Goal: Information Seeking & Learning: Compare options

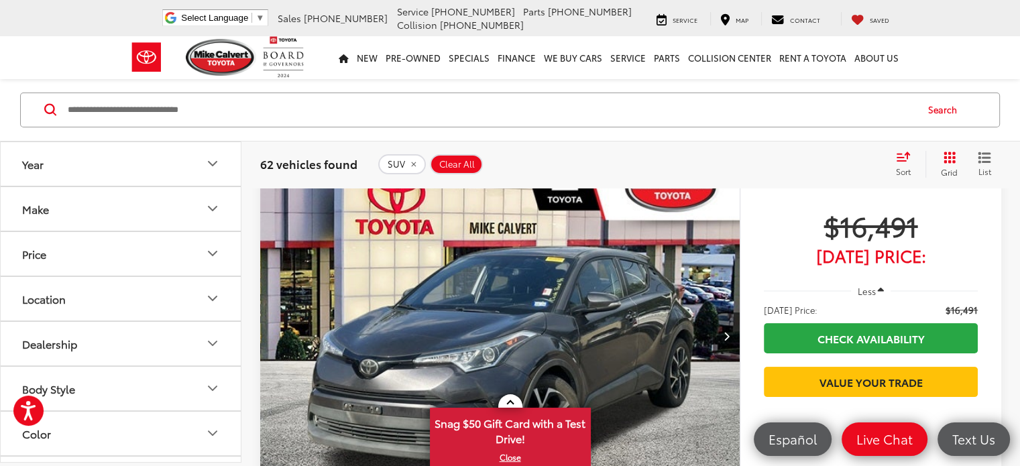
scroll to position [67, 0]
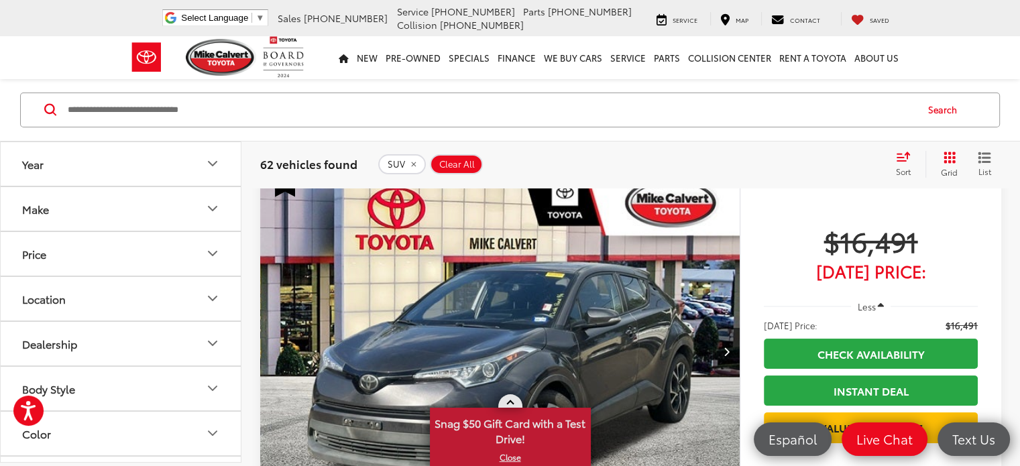
click at [510, 402] on span at bounding box center [509, 403] width 7 height 7
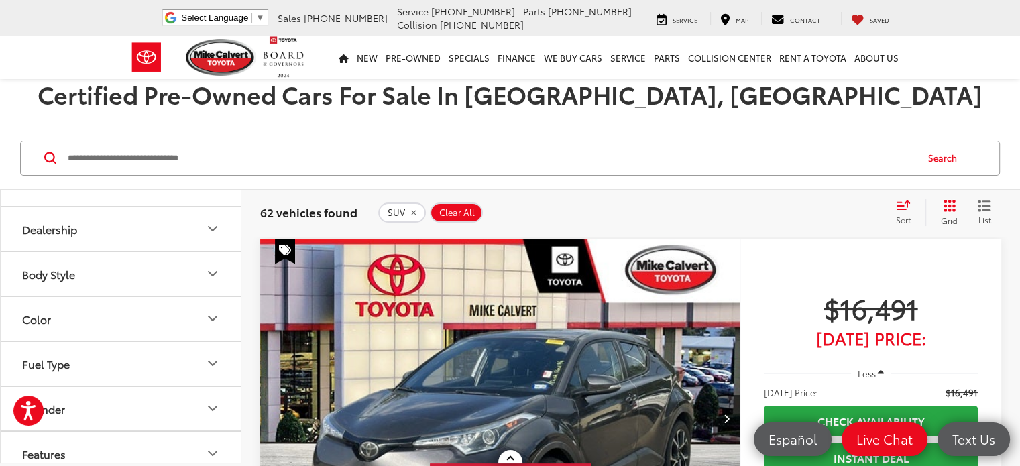
scroll to position [134, 0]
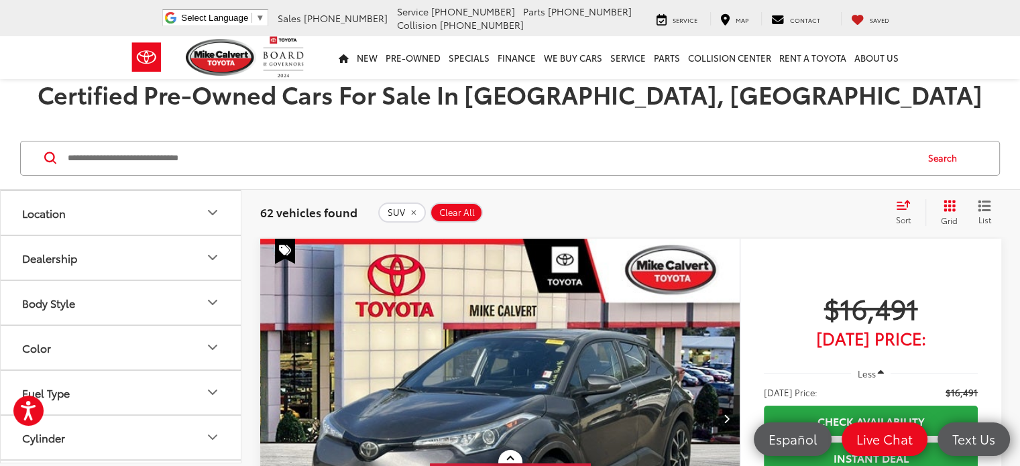
click at [212, 302] on icon "Body Style" at bounding box center [213, 302] width 8 height 4
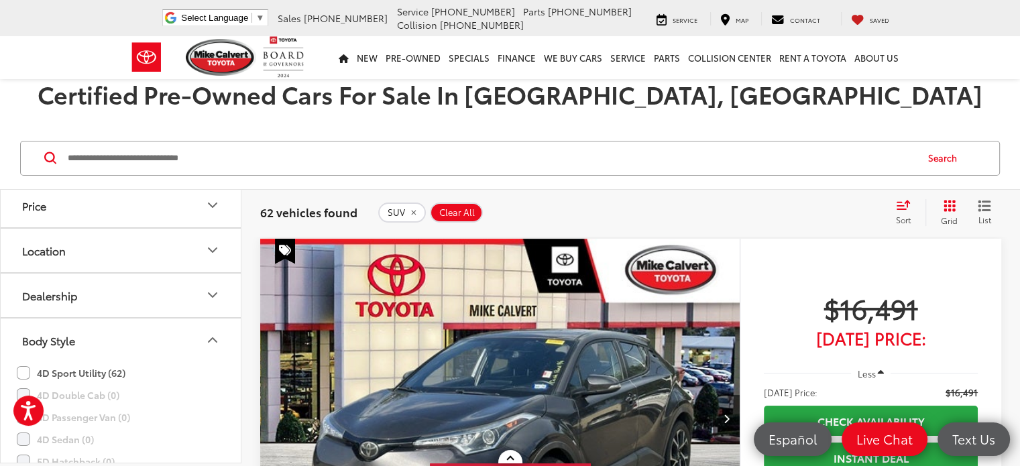
scroll to position [67, 0]
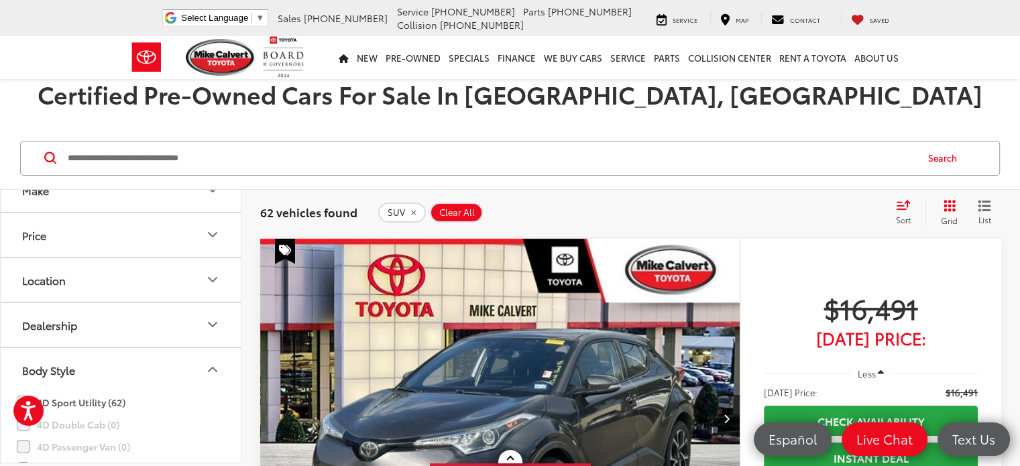
click at [211, 363] on icon "Body Style" at bounding box center [213, 369] width 16 height 16
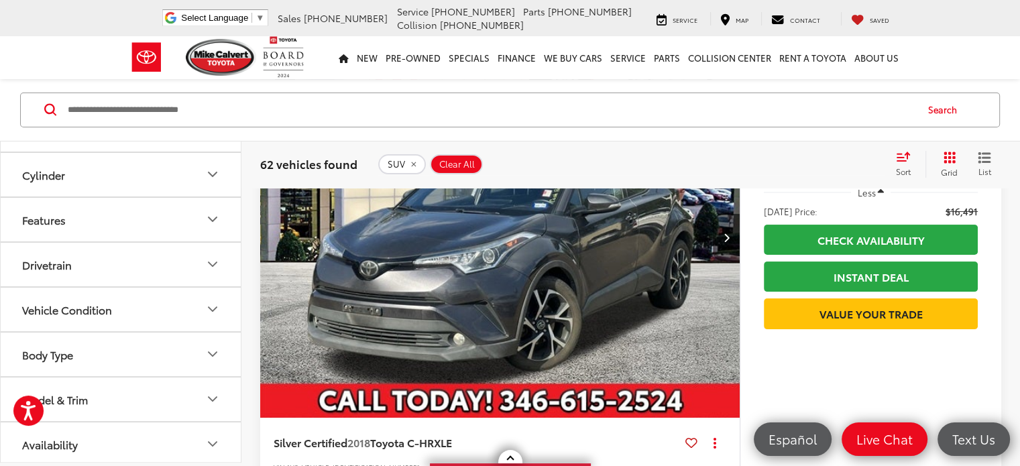
scroll to position [201, 0]
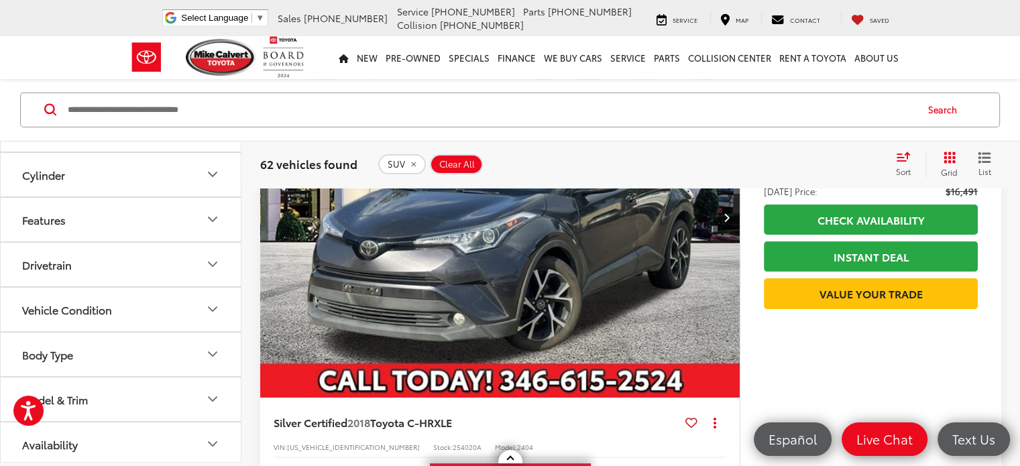
click at [208, 394] on icon "Model & Trim" at bounding box center [213, 399] width 16 height 16
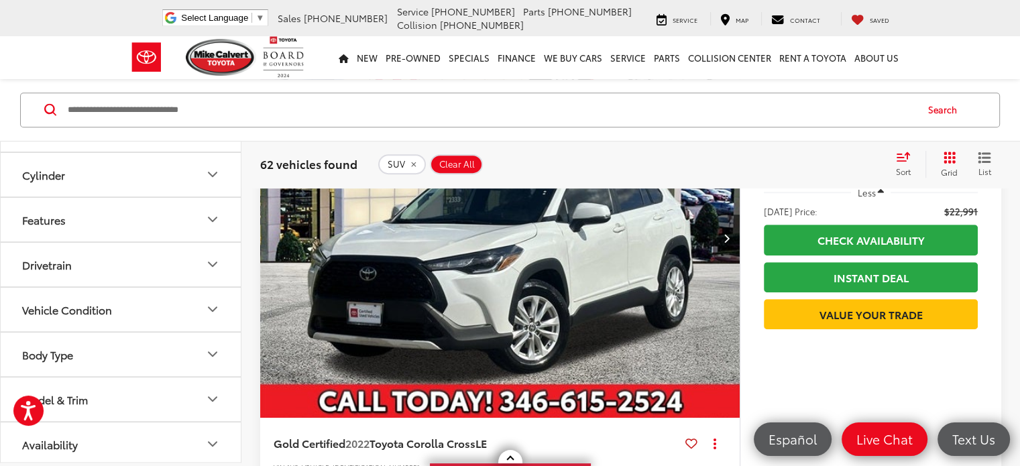
scroll to position [738, 0]
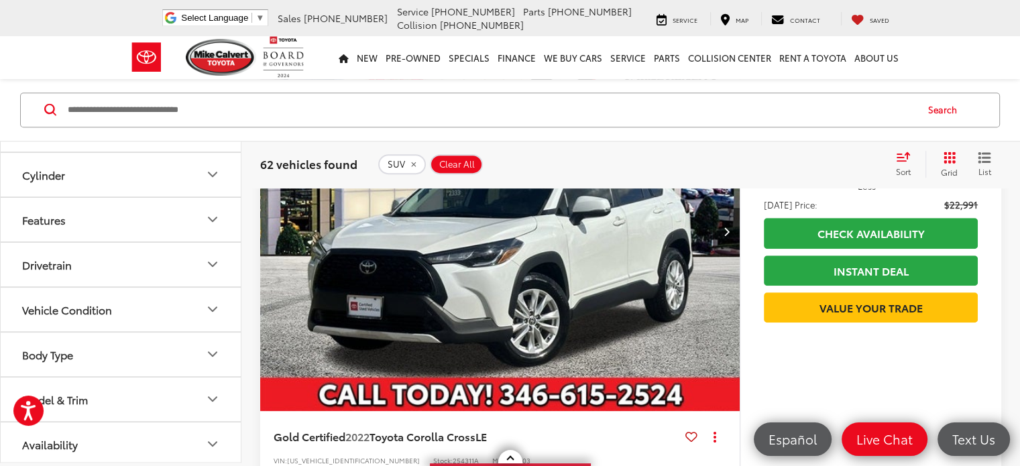
click at [215, 394] on icon "Model & Trim" at bounding box center [213, 399] width 16 height 16
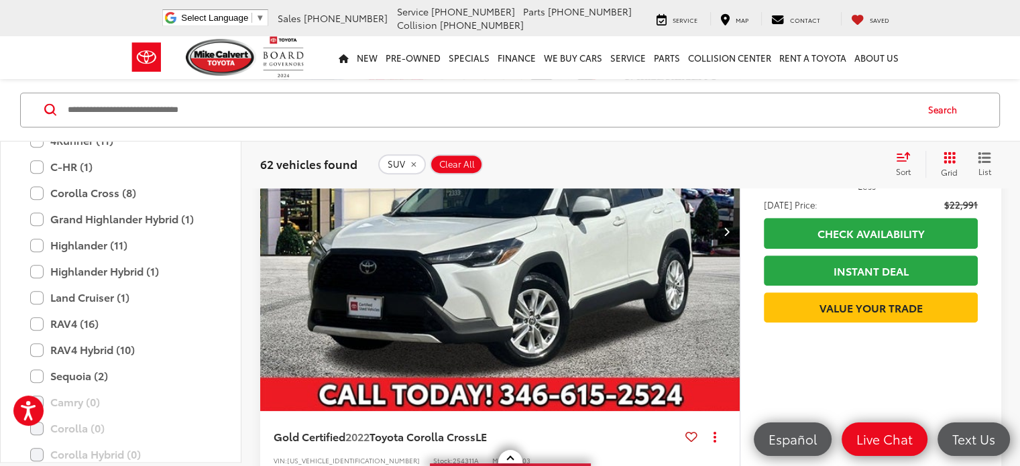
scroll to position [684, 0]
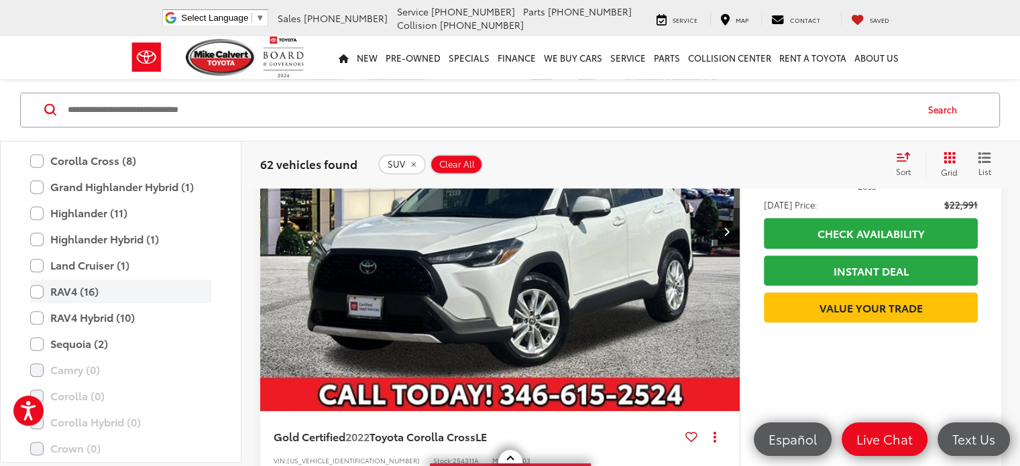
click at [37, 284] on label "RAV4 (16)" at bounding box center [120, 291] width 181 height 23
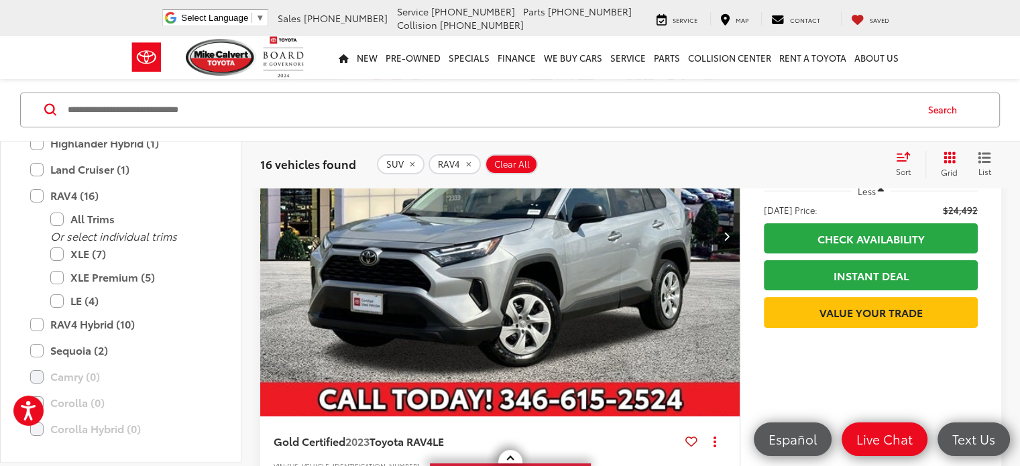
scroll to position [744, 0]
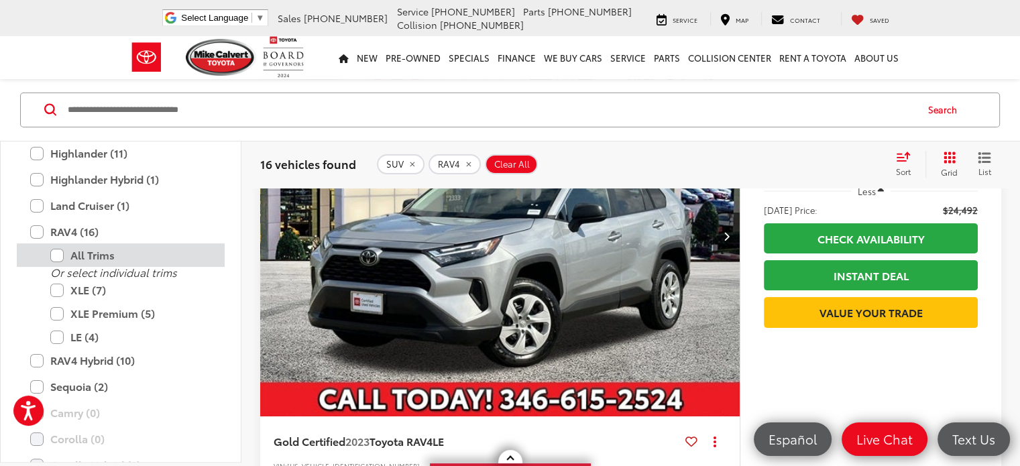
click at [60, 250] on label "All Trims" at bounding box center [130, 254] width 161 height 23
click at [58, 253] on label "All Trims" at bounding box center [130, 254] width 161 height 23
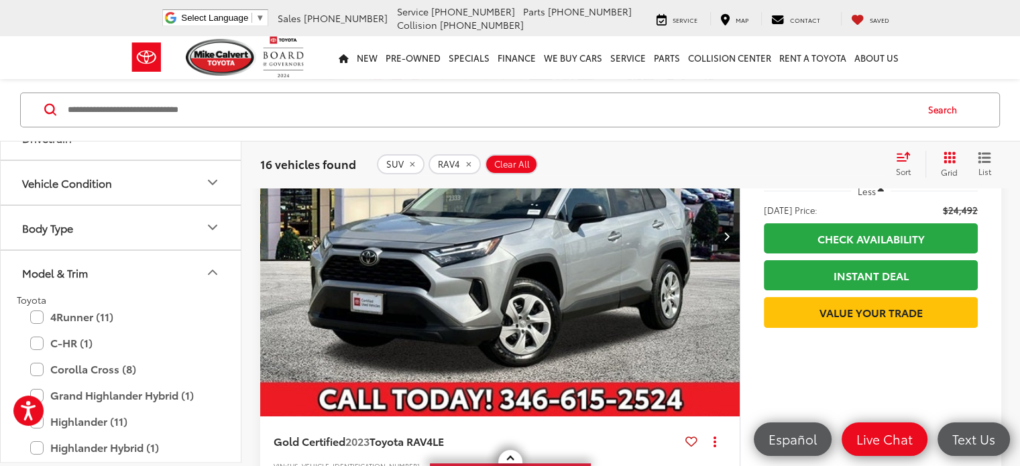
click at [209, 266] on icon "Model & Trim" at bounding box center [213, 272] width 16 height 16
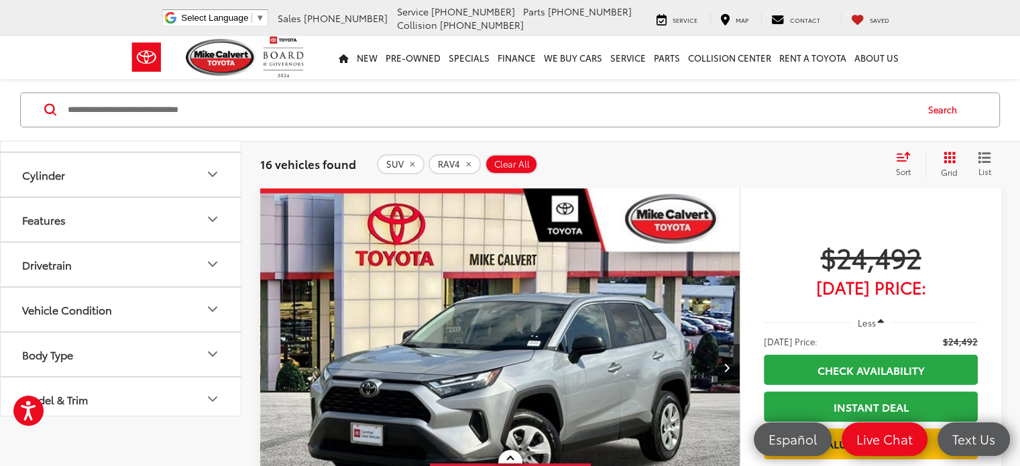
scroll to position [0, 0]
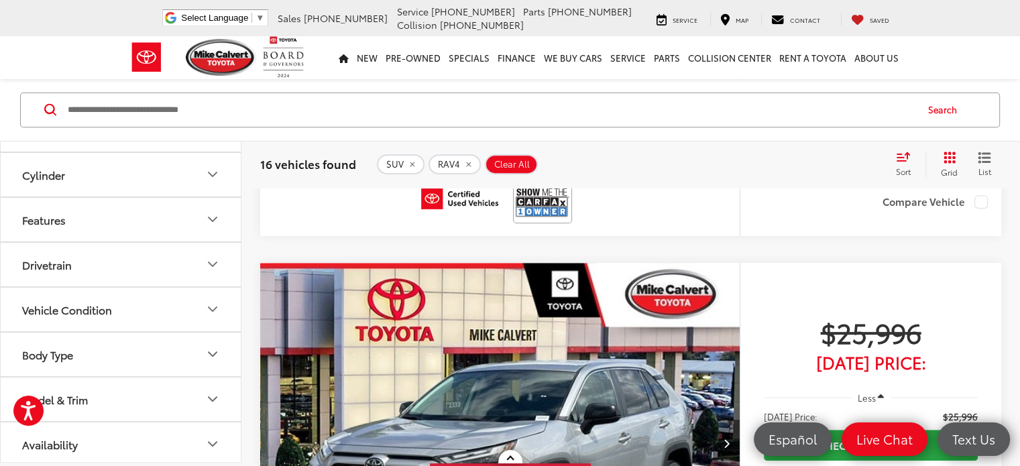
click at [723, 439] on icon "Next image" at bounding box center [726, 443] width 6 height 9
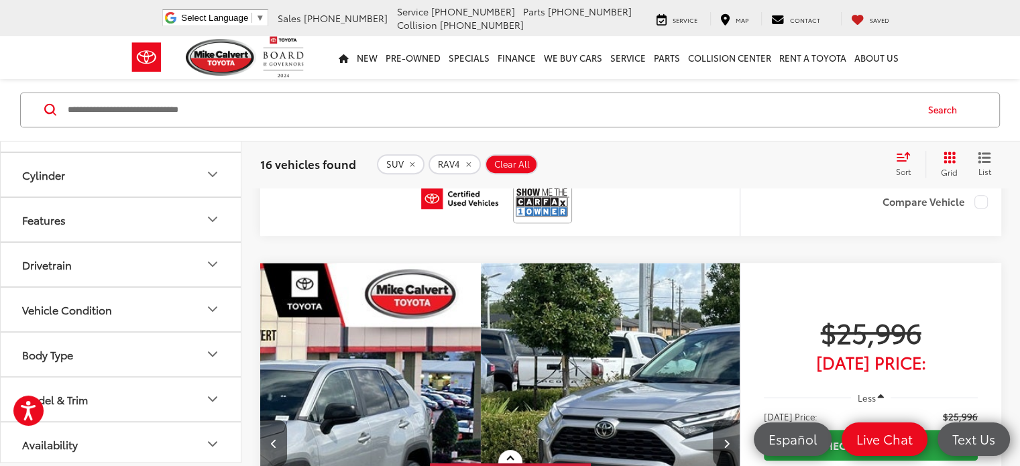
click at [723, 439] on icon "Next image" at bounding box center [726, 443] width 6 height 9
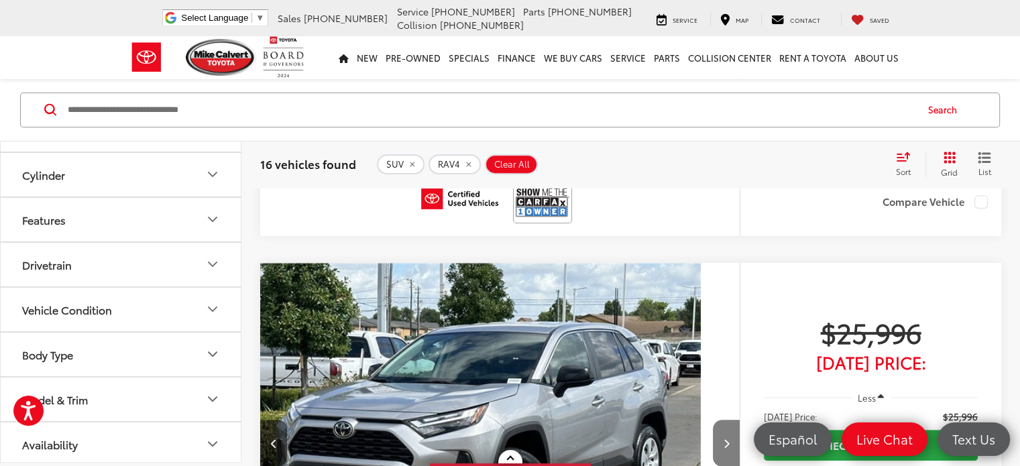
click at [723, 439] on icon "Next image" at bounding box center [726, 443] width 6 height 9
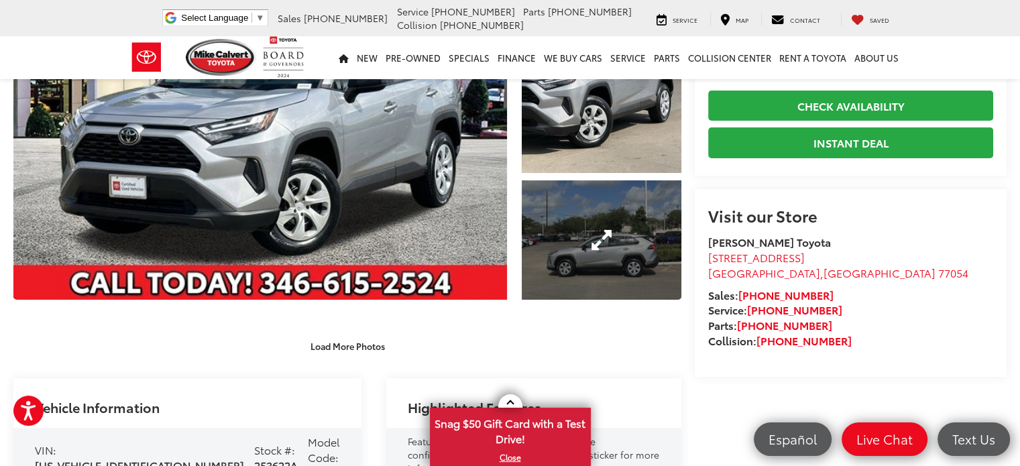
scroll to position [201, 0]
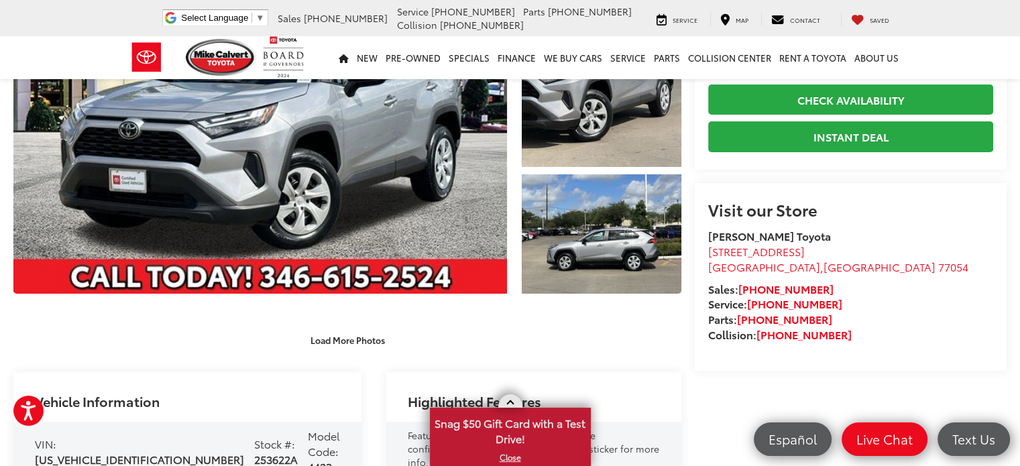
click at [504, 404] on link at bounding box center [510, 400] width 24 height 13
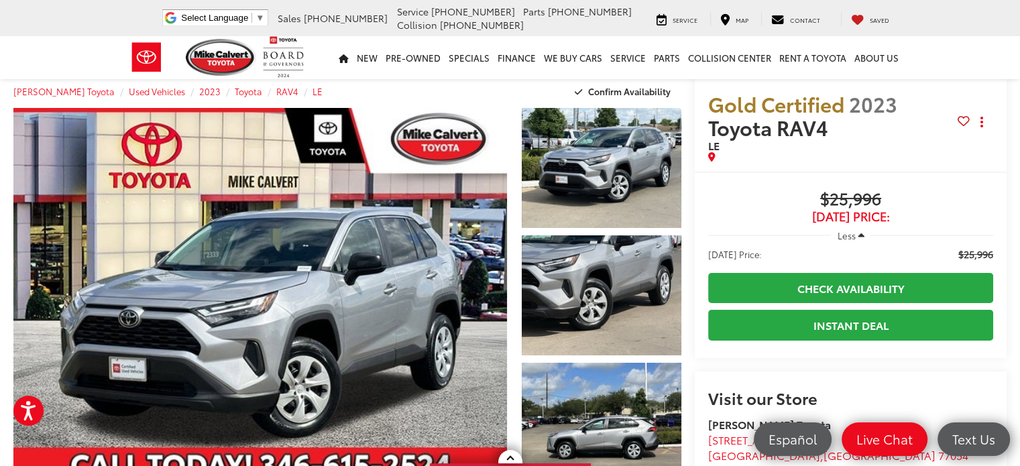
scroll to position [0, 0]
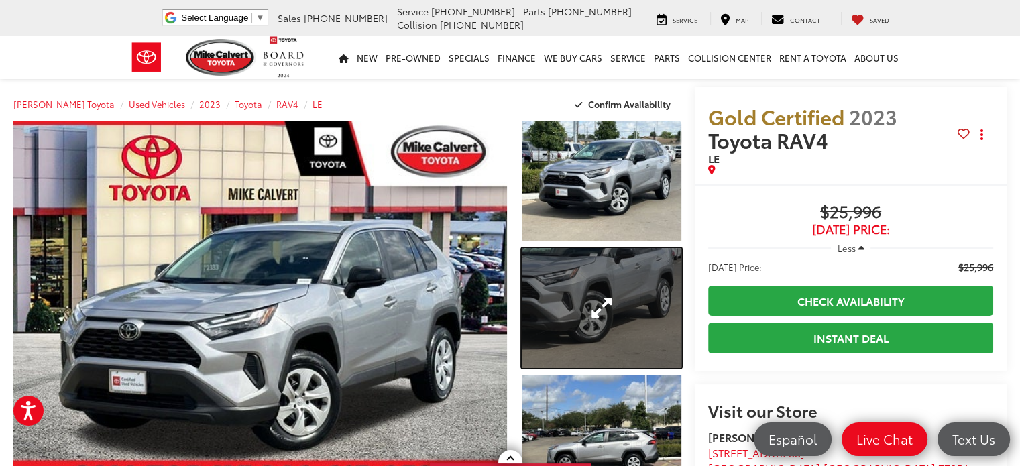
click at [626, 290] on link "Expand Photo 2" at bounding box center [602, 308] width 160 height 120
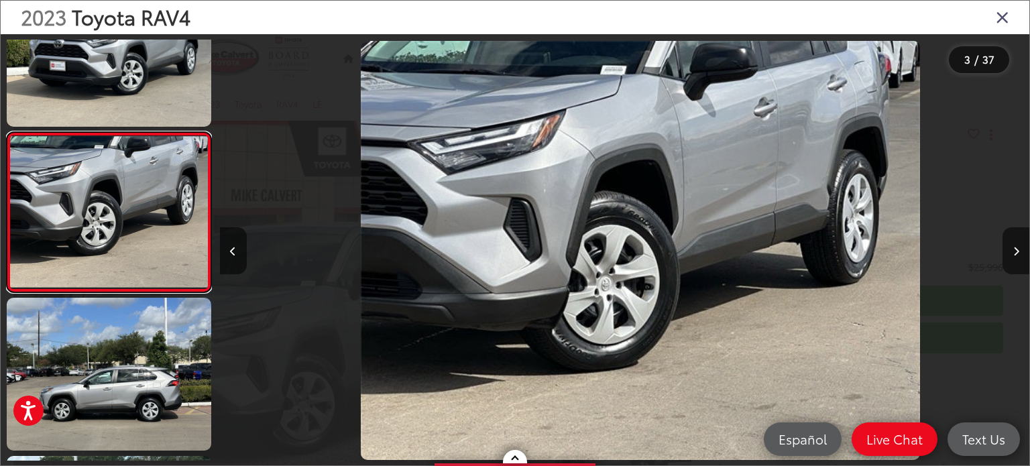
scroll to position [0, 1620]
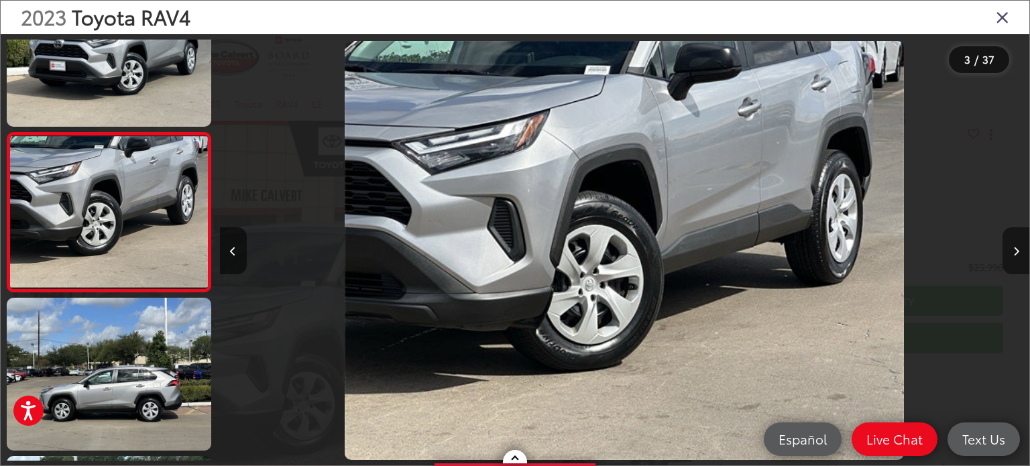
click at [1007, 249] on button "Next image" at bounding box center [1016, 250] width 27 height 47
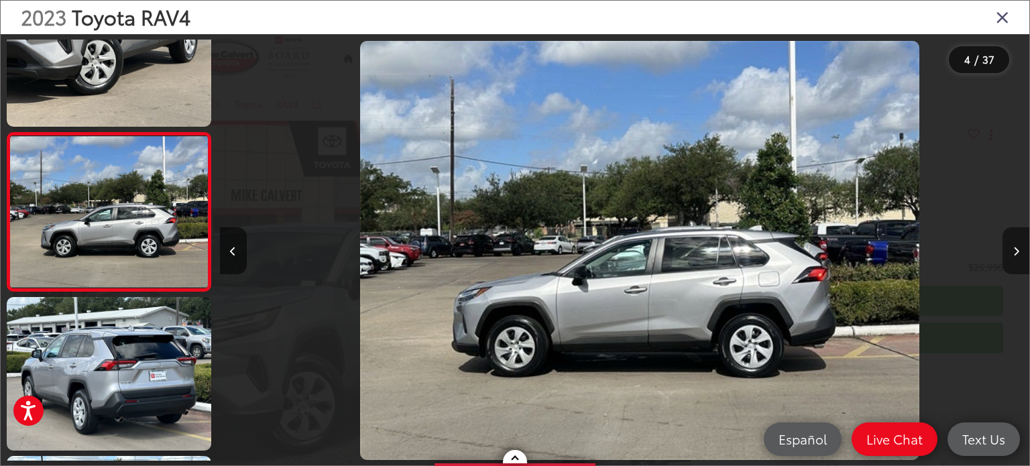
scroll to position [0, 2429]
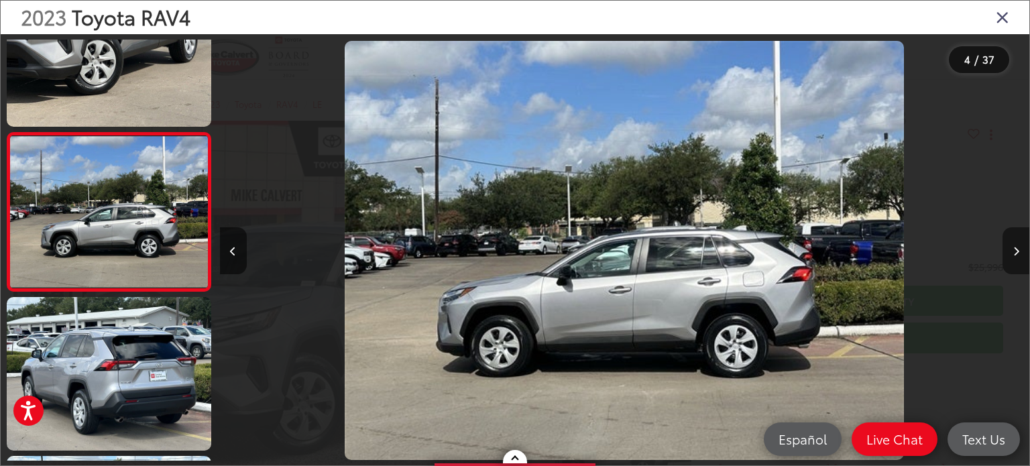
click at [1007, 249] on button "Next image" at bounding box center [1016, 250] width 27 height 47
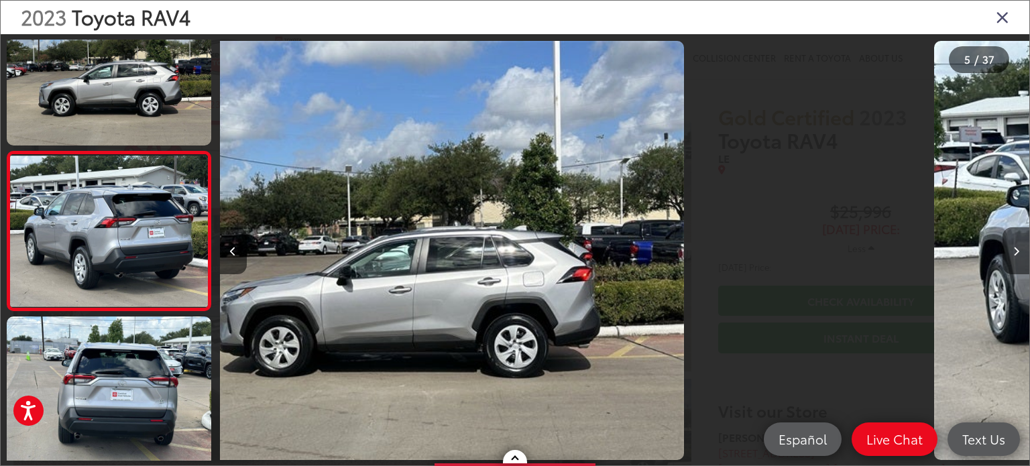
scroll to position [544, 0]
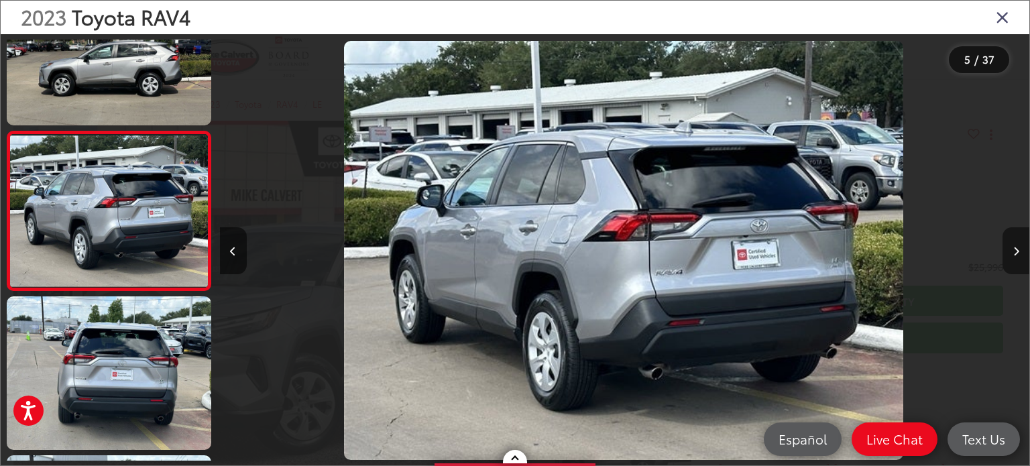
click at [1007, 249] on button "Next image" at bounding box center [1016, 250] width 27 height 47
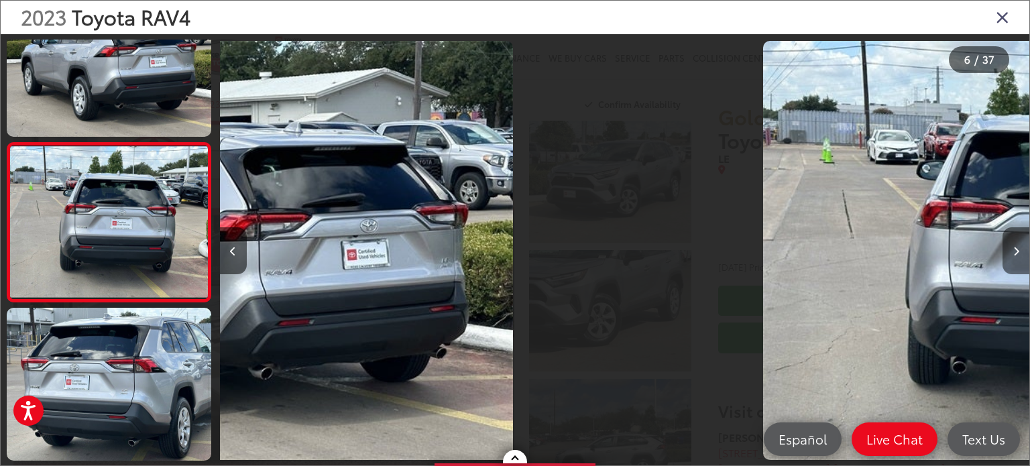
scroll to position [702, 0]
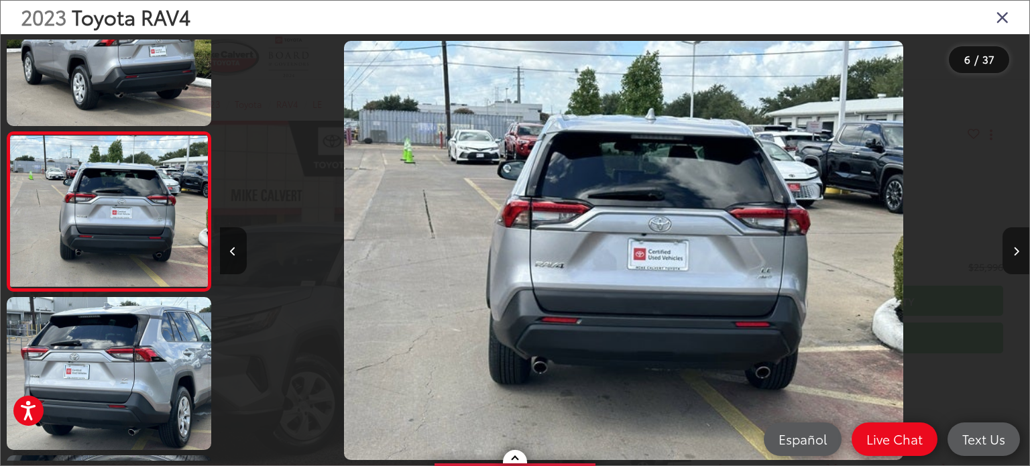
click at [1007, 249] on button "Next image" at bounding box center [1016, 250] width 27 height 47
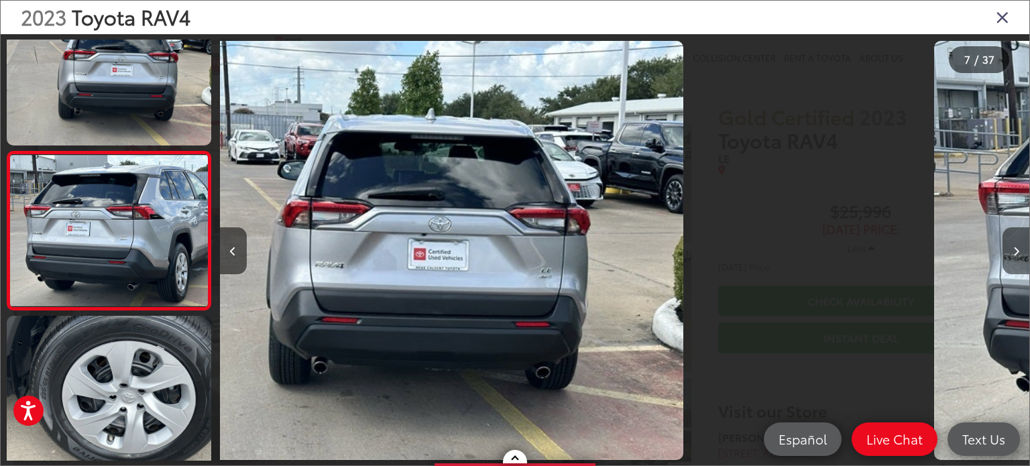
scroll to position [861, 0]
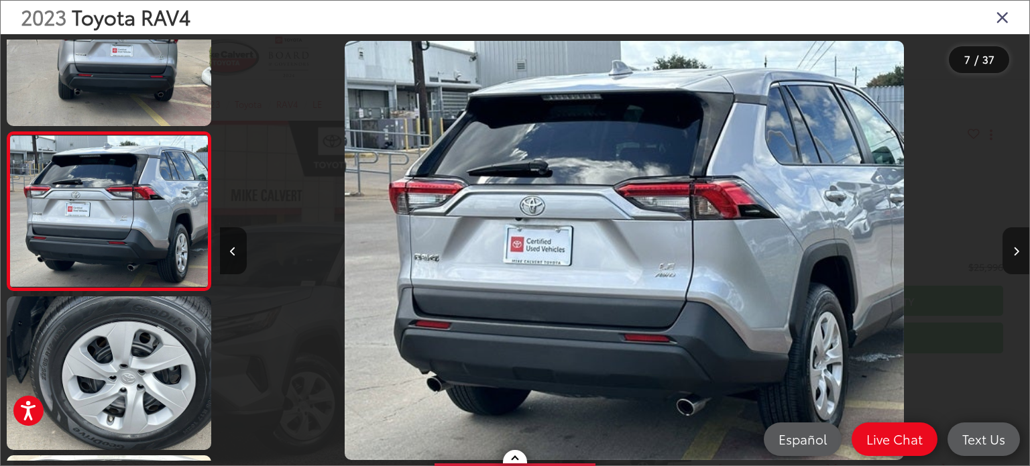
click at [1007, 249] on button "Next image" at bounding box center [1016, 250] width 27 height 47
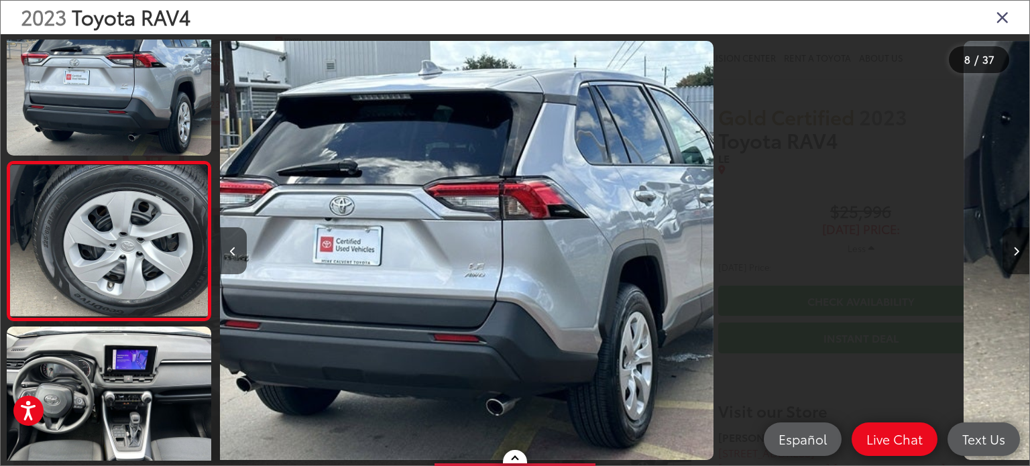
scroll to position [1019, 0]
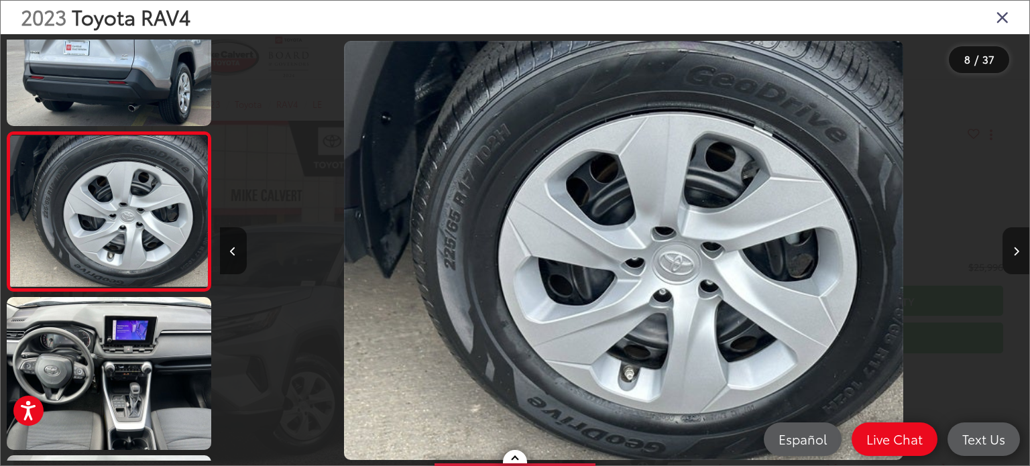
click at [1007, 249] on button "Next image" at bounding box center [1016, 250] width 27 height 47
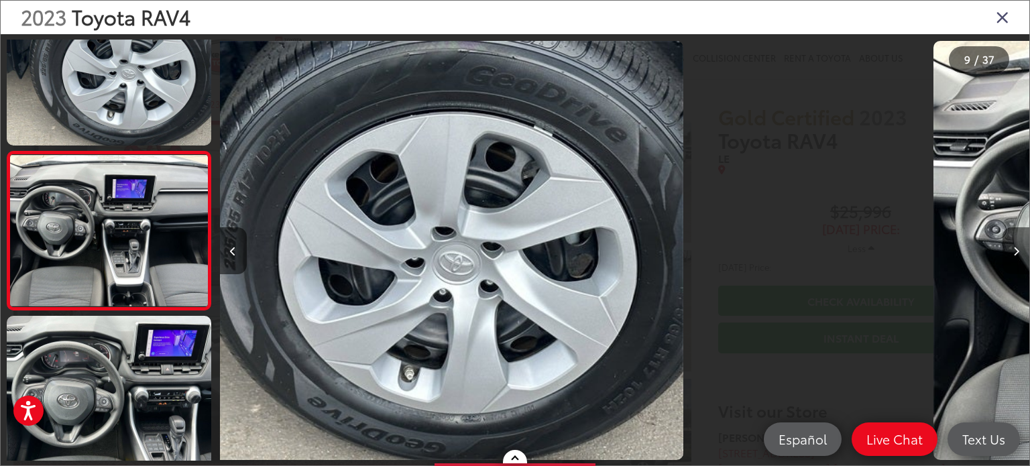
scroll to position [0, 0]
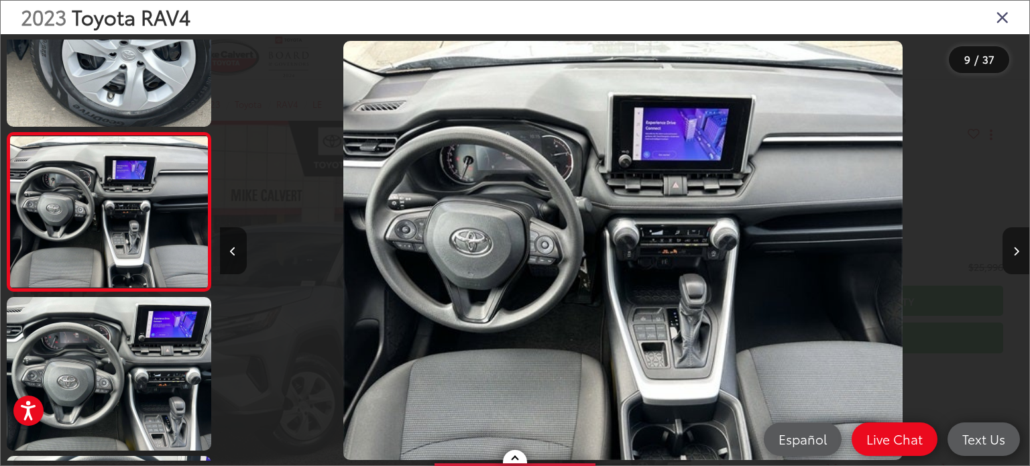
click at [1007, 245] on button "Next image" at bounding box center [1016, 250] width 27 height 47
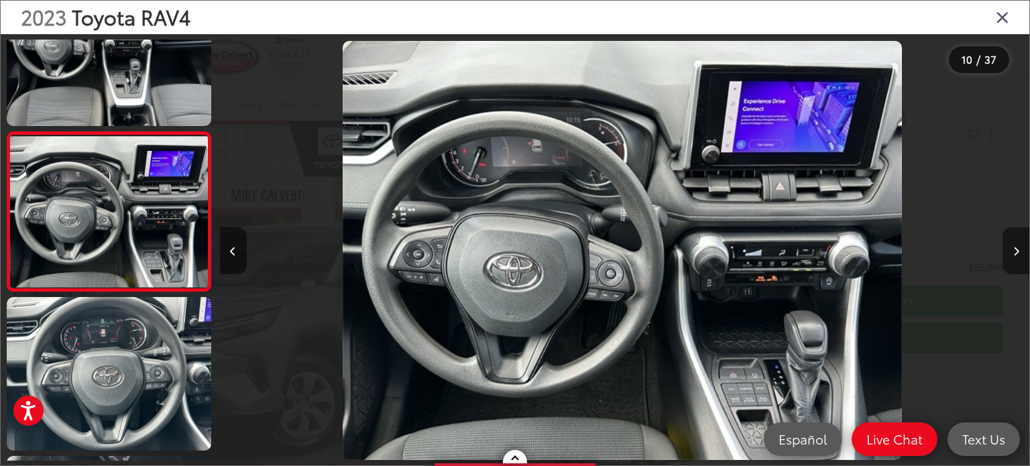
click at [1007, 246] on button "Next image" at bounding box center [1016, 250] width 27 height 47
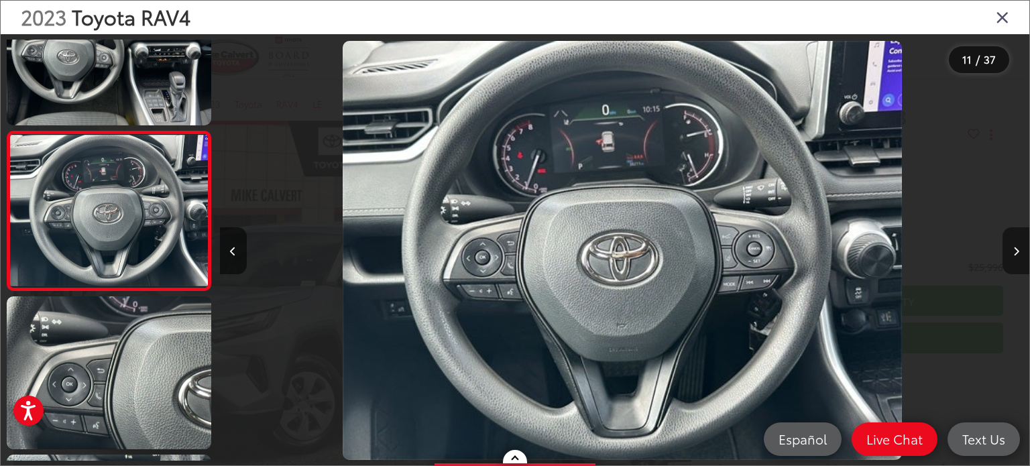
click at [1007, 246] on button "Next image" at bounding box center [1016, 250] width 27 height 47
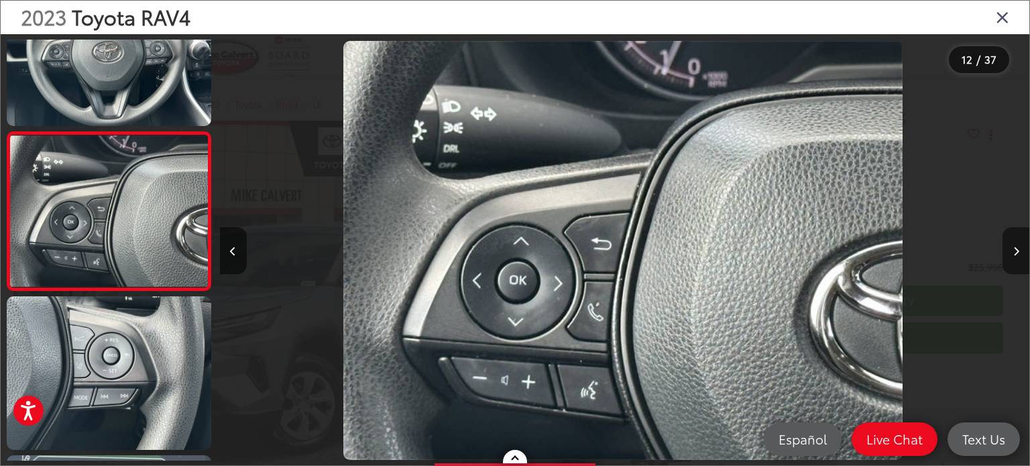
click at [1007, 246] on button "Next image" at bounding box center [1016, 250] width 27 height 47
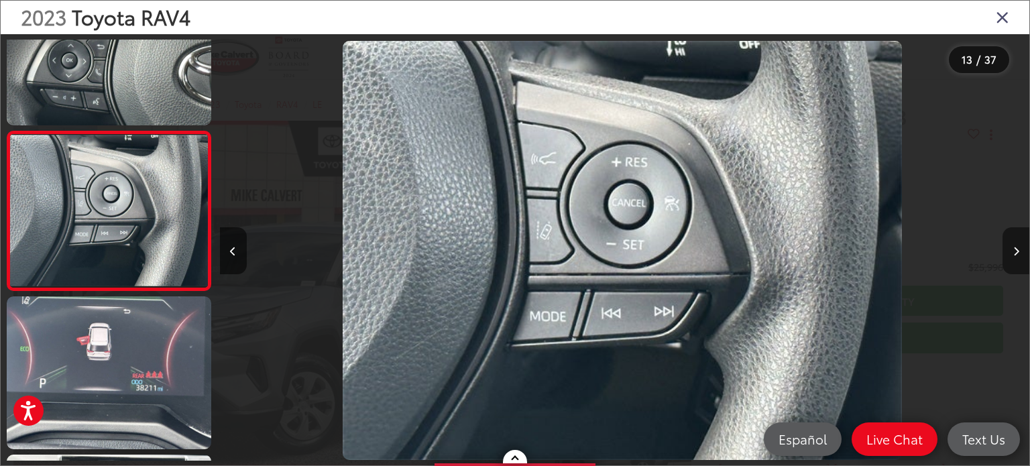
click at [1007, 246] on button "Next image" at bounding box center [1016, 250] width 27 height 47
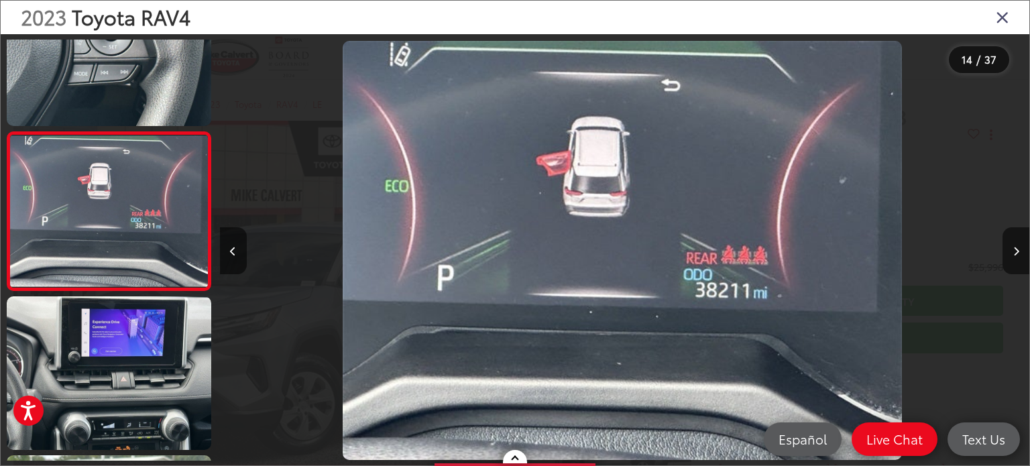
click at [1000, 21] on icon "Close gallery" at bounding box center [1002, 16] width 13 height 17
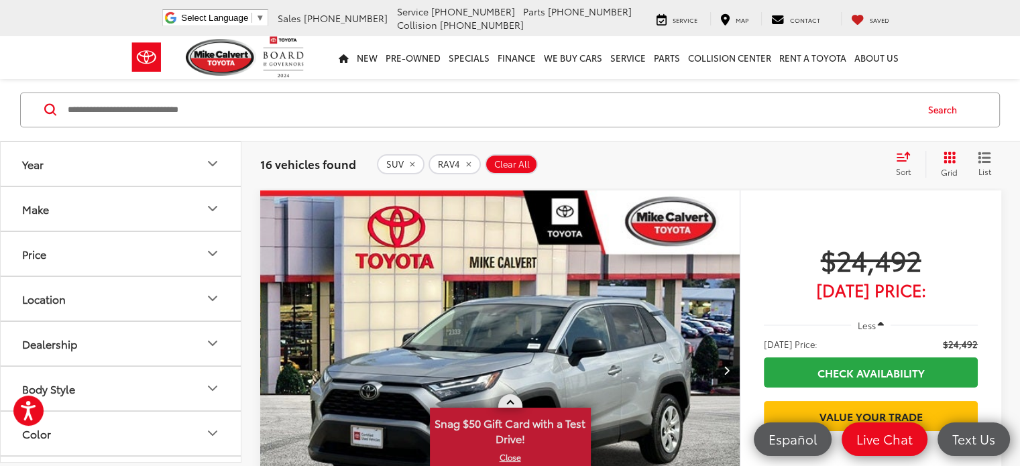
click at [512, 403] on span at bounding box center [509, 403] width 7 height 7
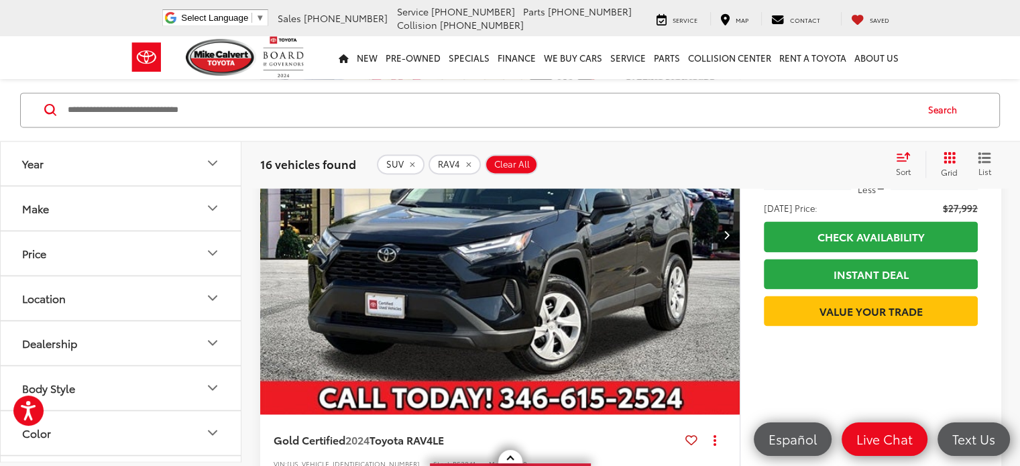
scroll to position [1859, 0]
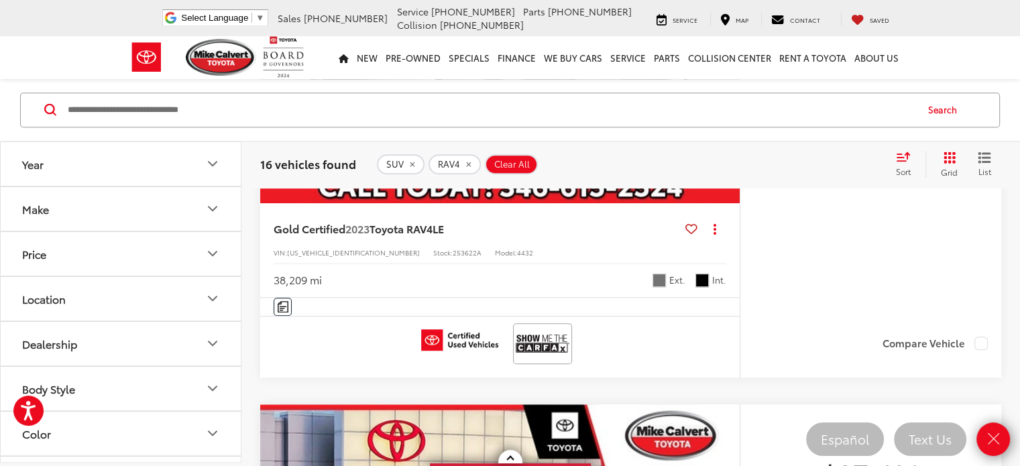
scroll to position [920, 0]
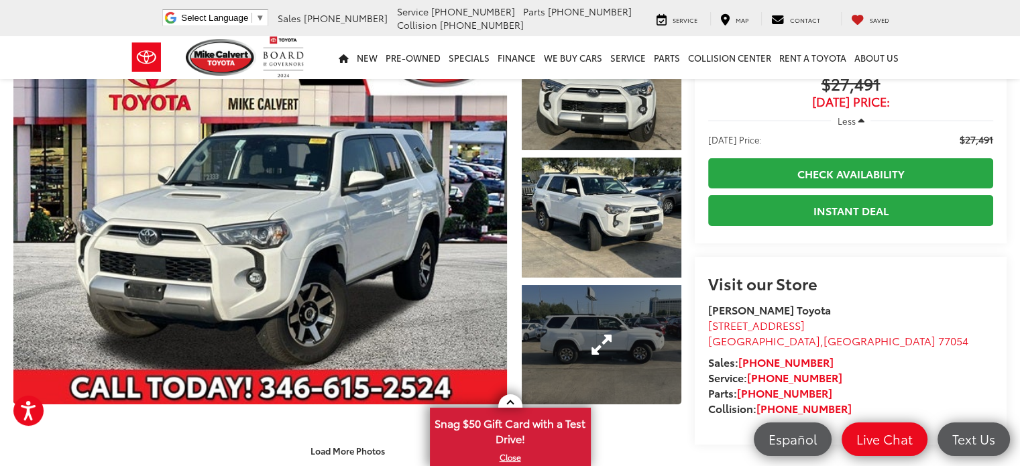
scroll to position [67, 0]
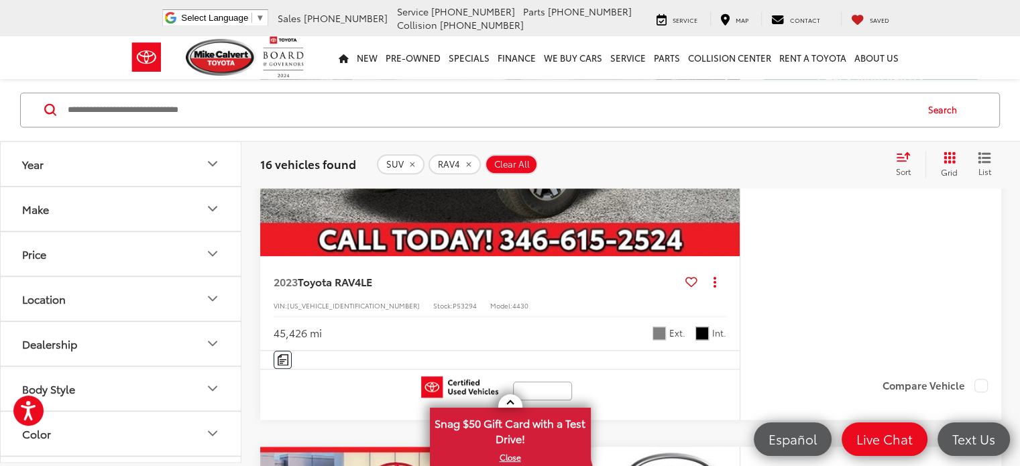
scroll to position [1408, 0]
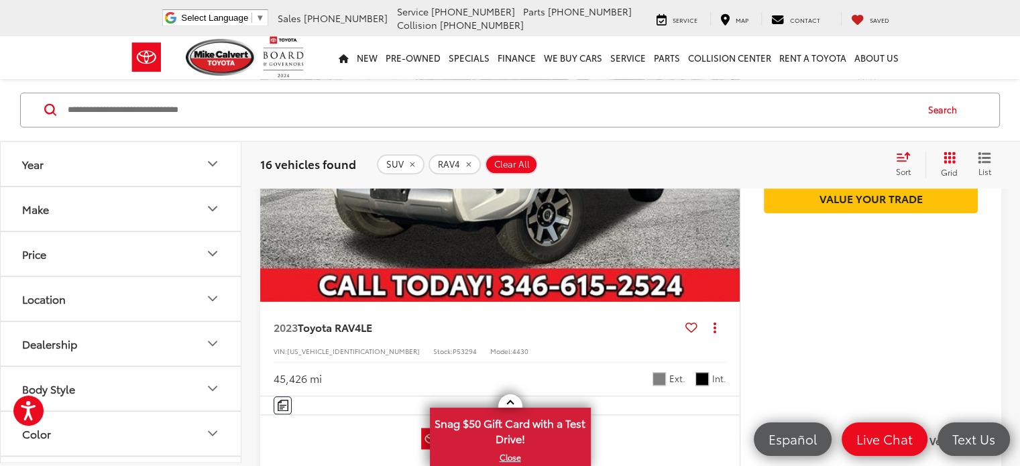
drag, startPoint x: 374, startPoint y: 236, endPoint x: 601, endPoint y: 302, distance: 236.8
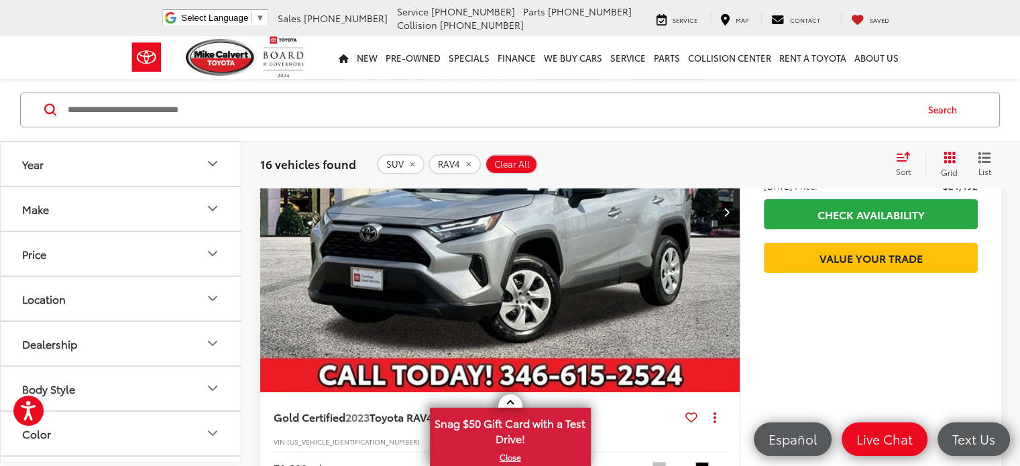
scroll to position [384, 0]
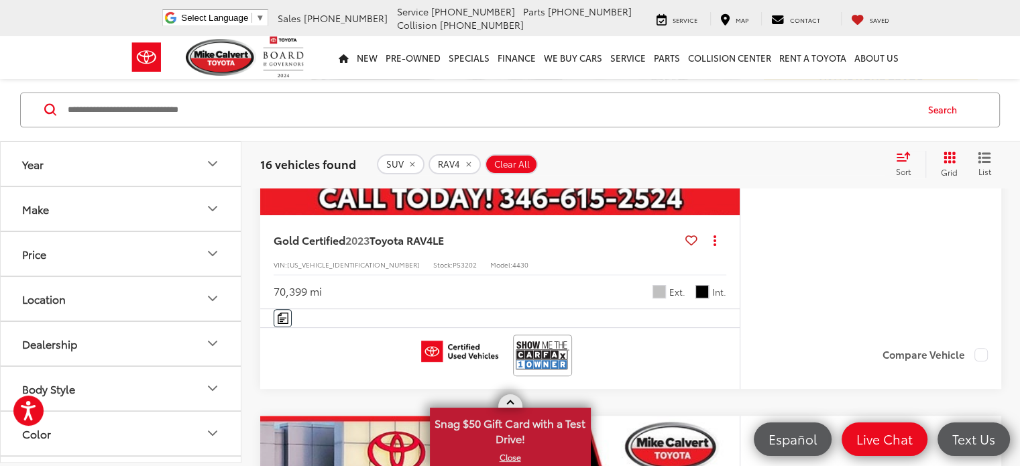
click at [519, 401] on link at bounding box center [510, 400] width 24 height 13
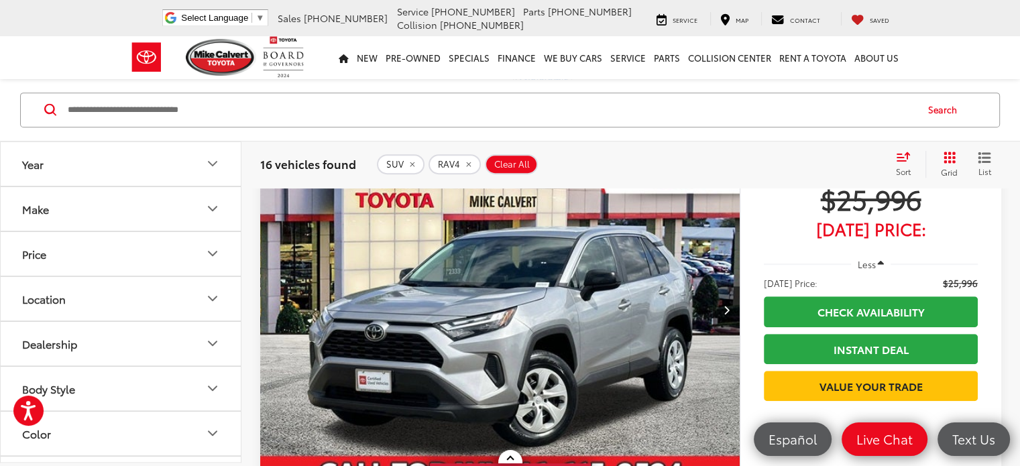
scroll to position [671, 0]
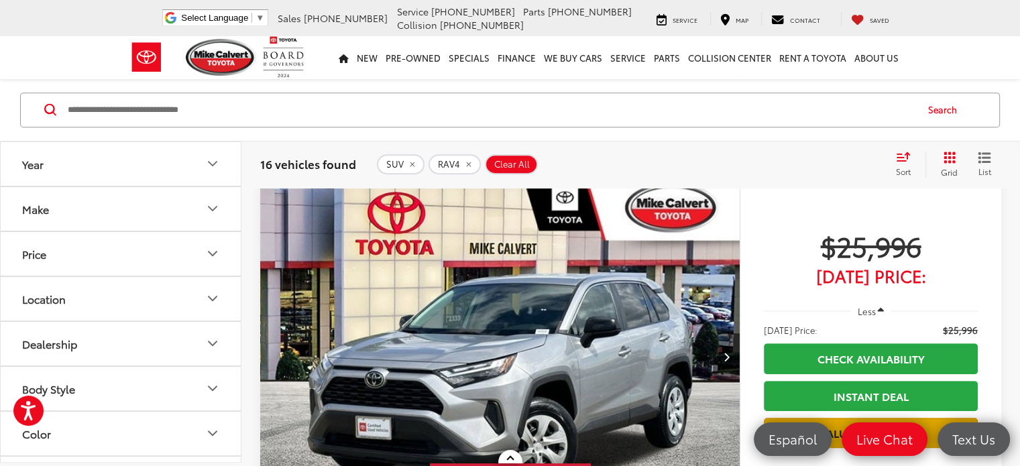
scroll to position [536, 0]
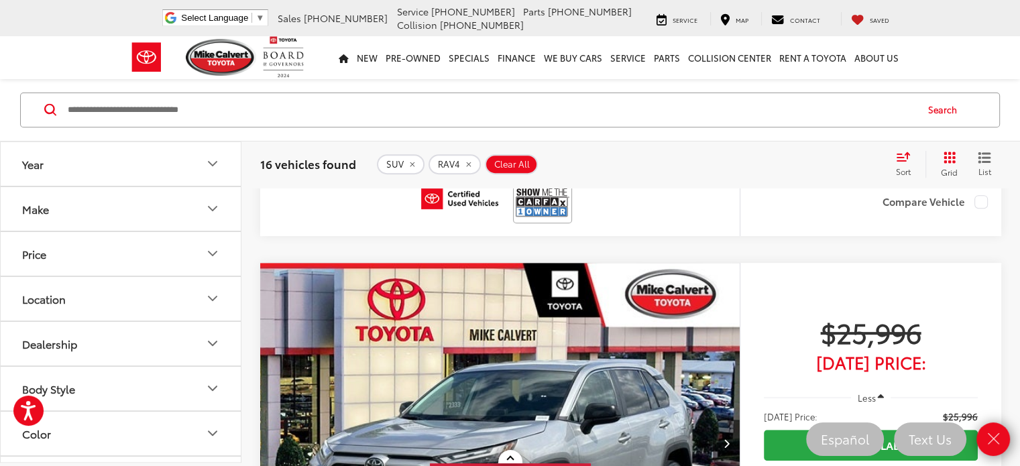
click at [374, 264] on img "2023 Toyota RAV4 LE 0" at bounding box center [501, 443] width 482 height 361
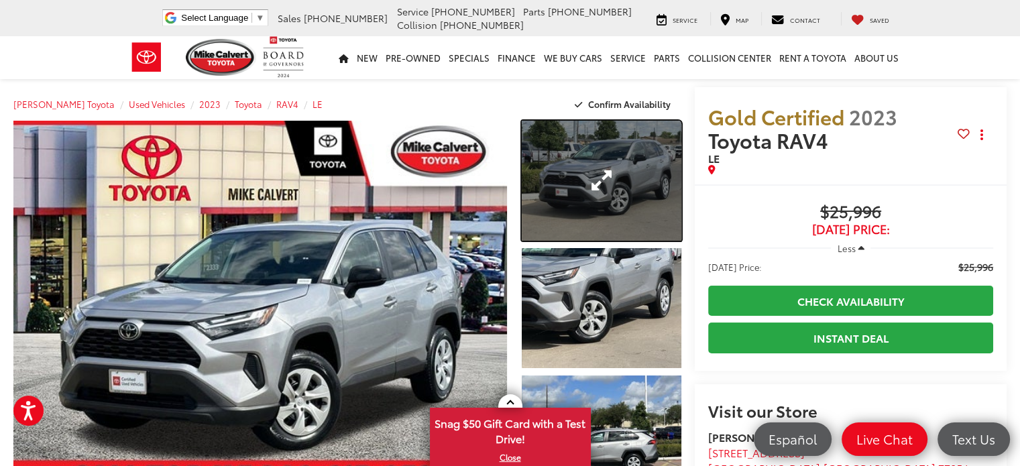
click at [606, 192] on link "Expand Photo 1" at bounding box center [602, 181] width 160 height 120
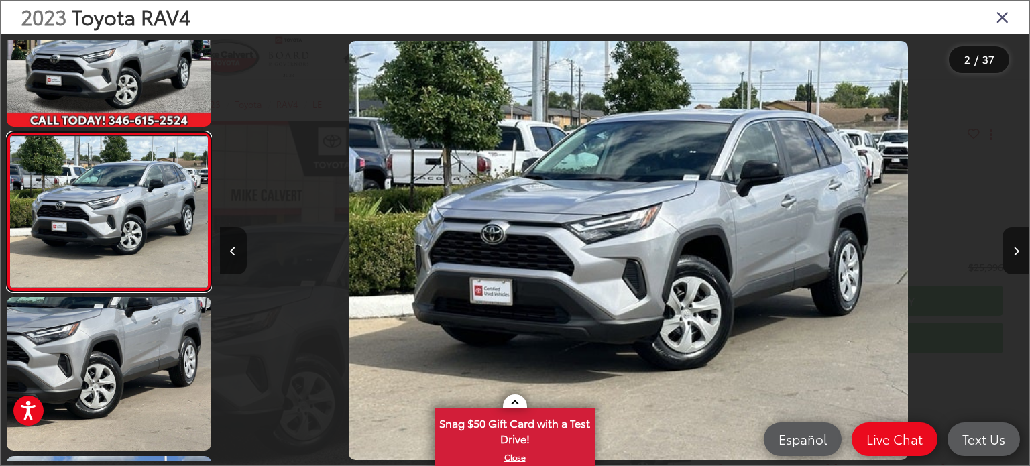
scroll to position [0, 809]
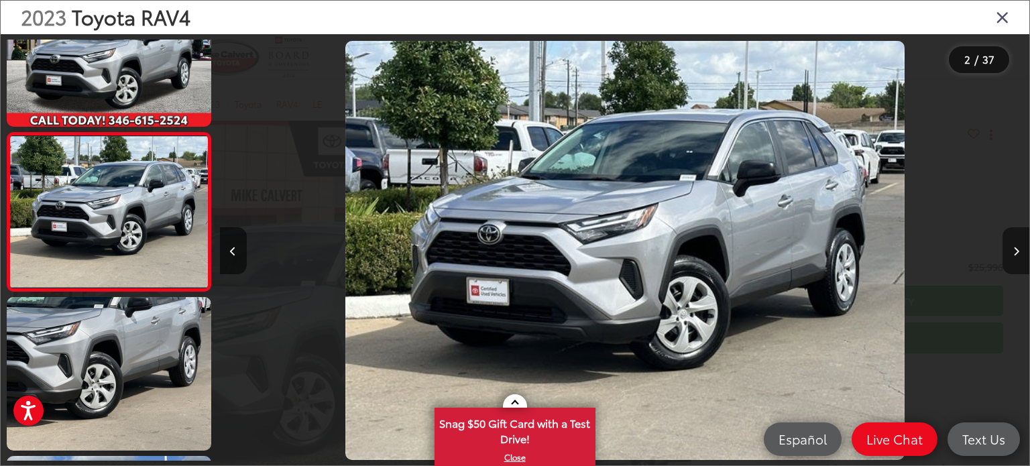
click at [1012, 254] on button "Next image" at bounding box center [1016, 250] width 27 height 47
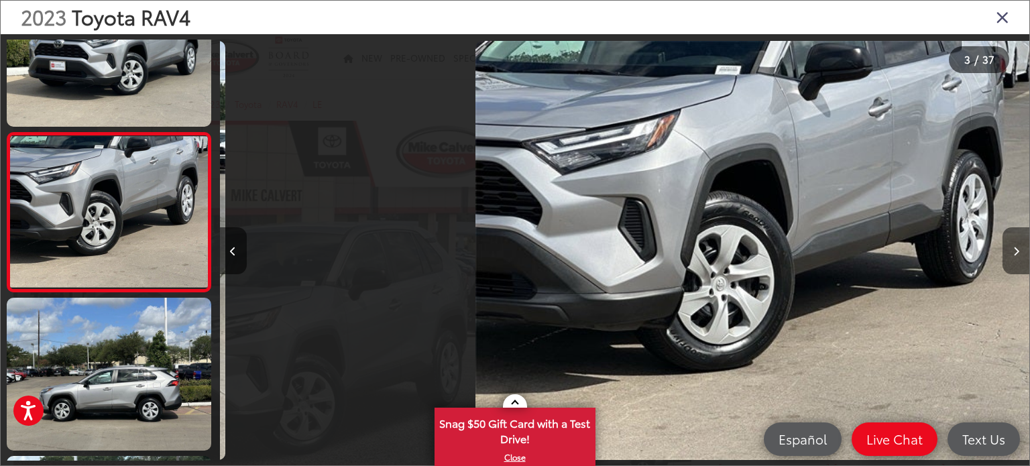
scroll to position [0, 1620]
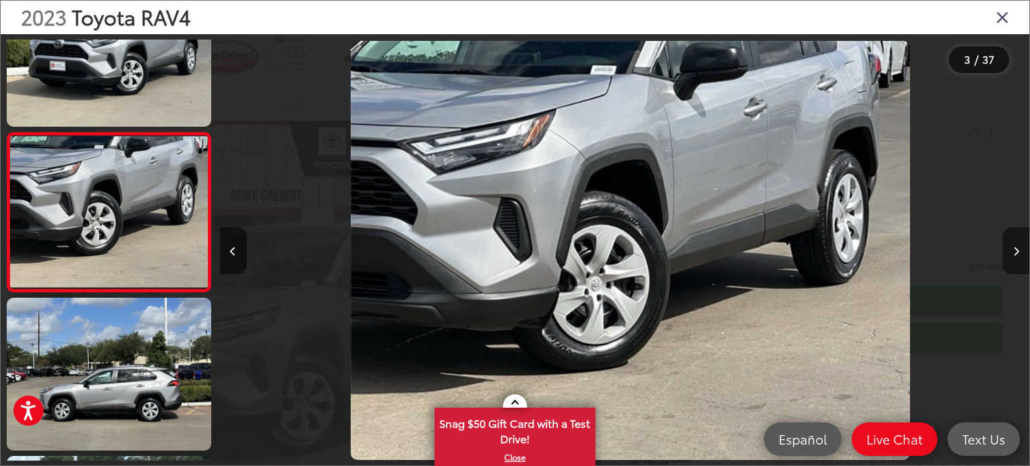
click at [1012, 254] on button "Next image" at bounding box center [1016, 250] width 27 height 47
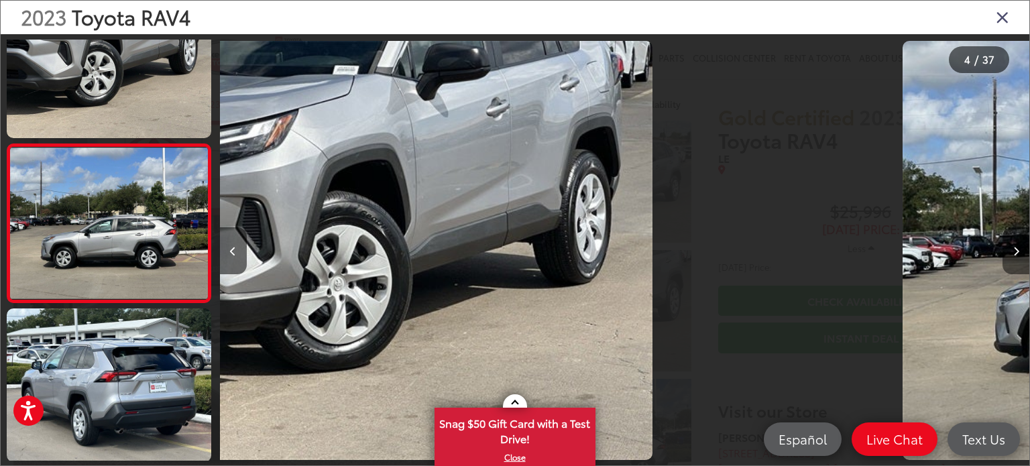
scroll to position [384, 0]
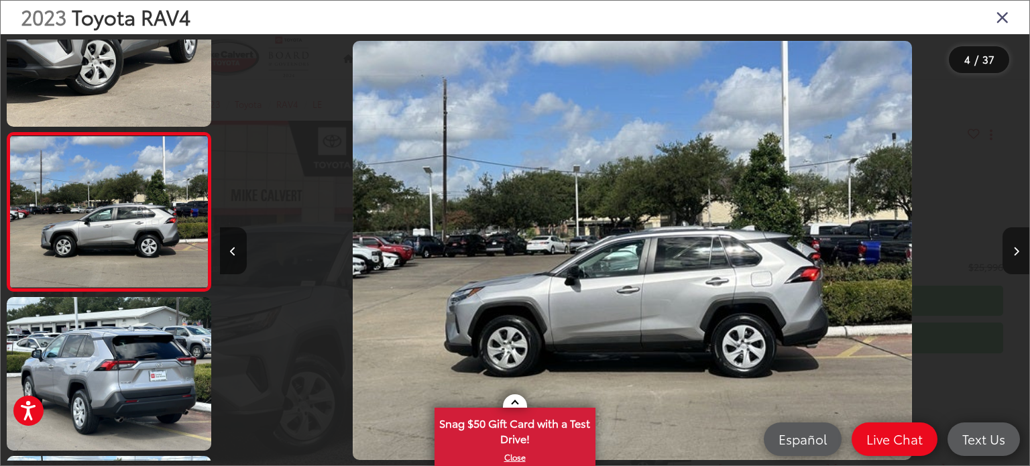
click at [1012, 254] on button "Next image" at bounding box center [1016, 250] width 27 height 47
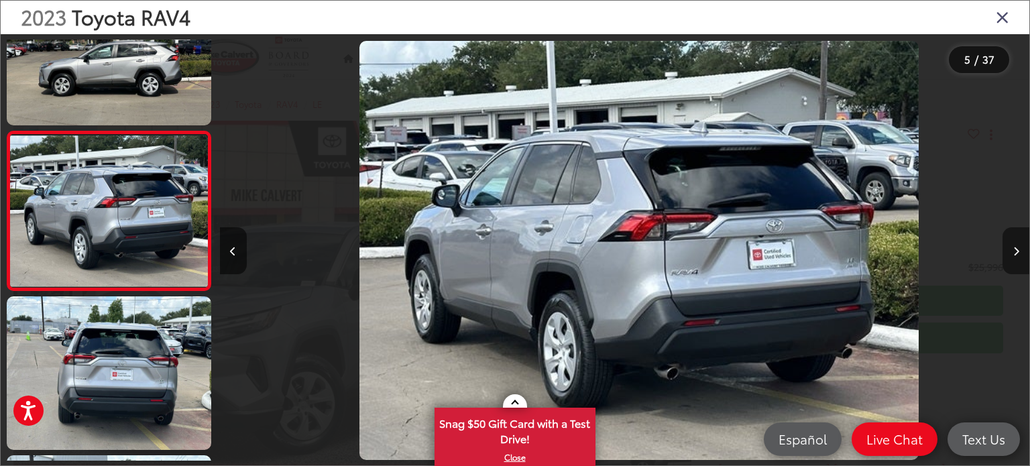
scroll to position [0, 3239]
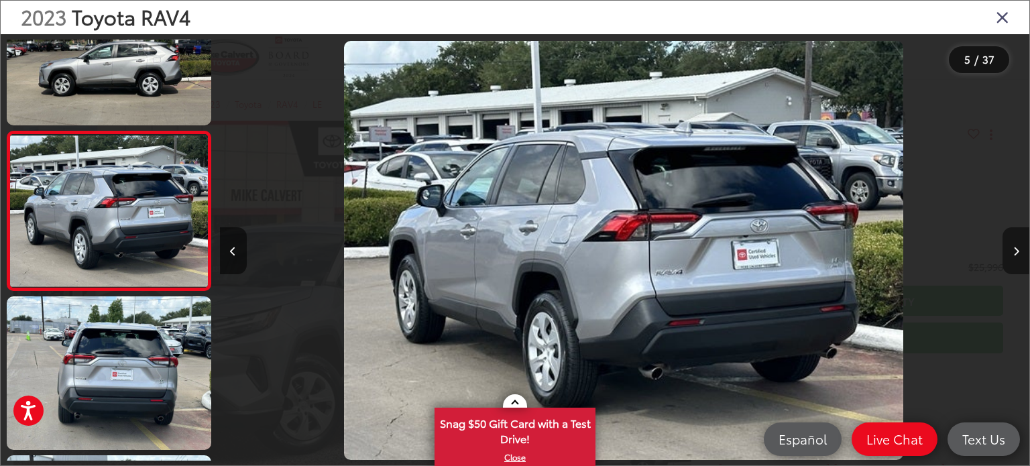
click at [1011, 248] on button "Next image" at bounding box center [1016, 250] width 27 height 47
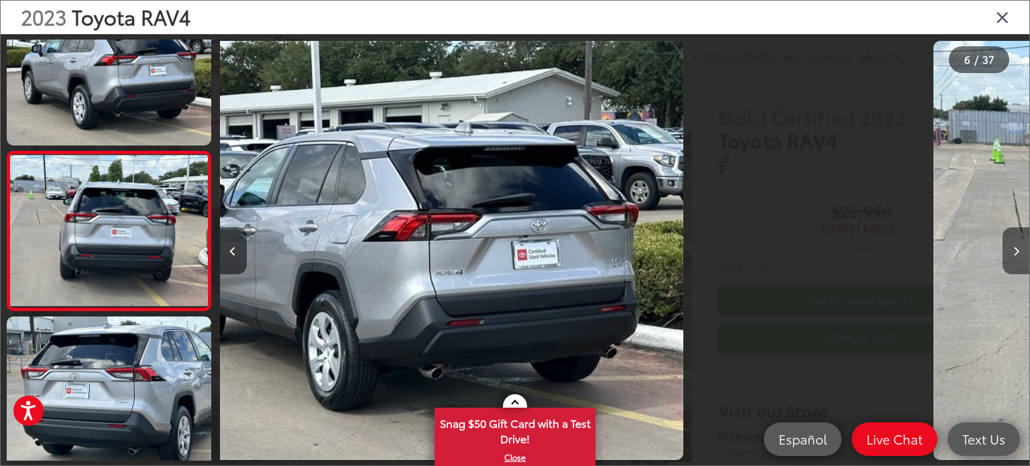
scroll to position [702, 0]
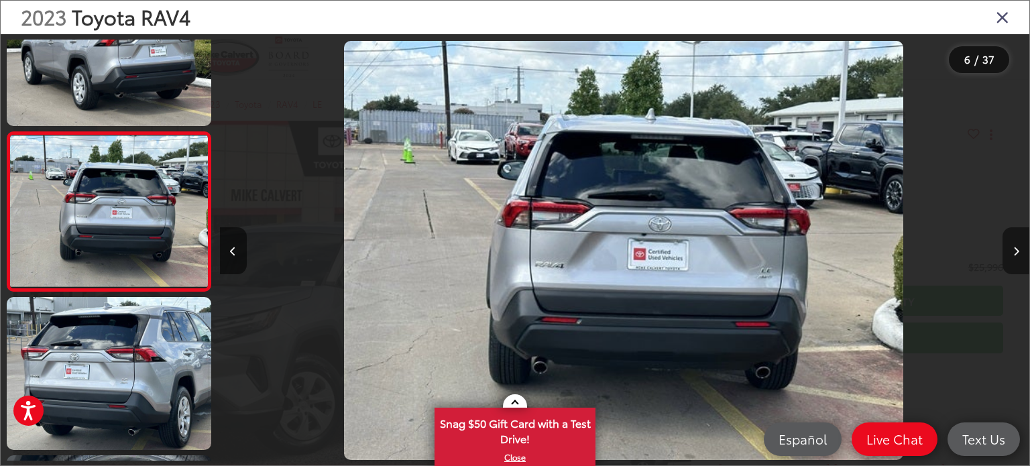
click at [1011, 248] on button "Next image" at bounding box center [1016, 250] width 27 height 47
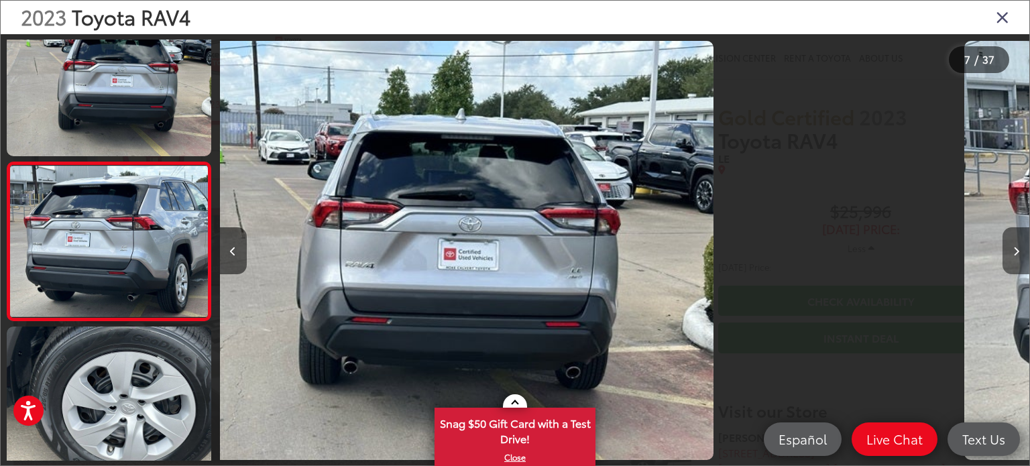
scroll to position [861, 0]
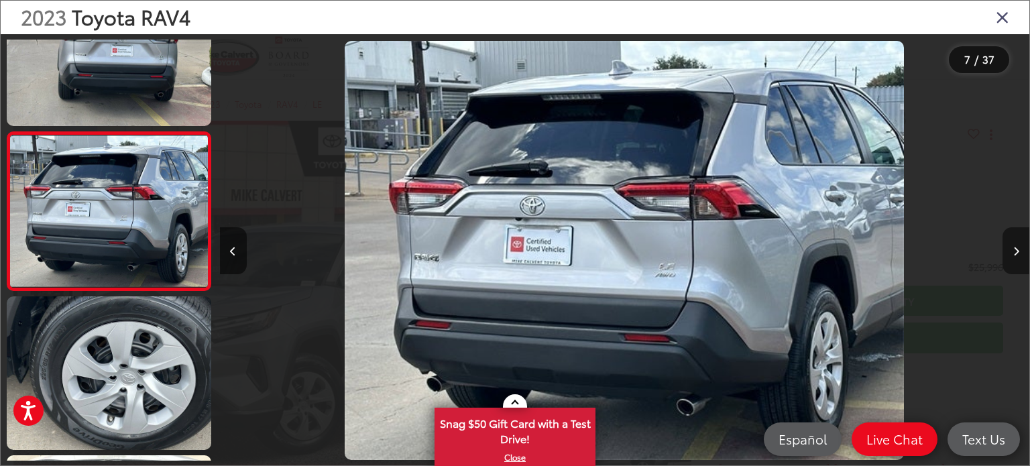
click at [1011, 248] on button "Next image" at bounding box center [1016, 250] width 27 height 47
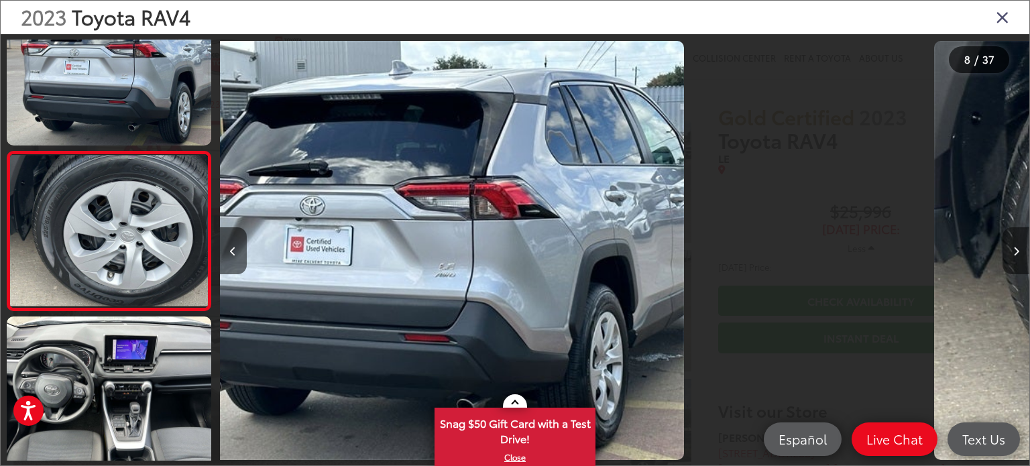
scroll to position [1019, 0]
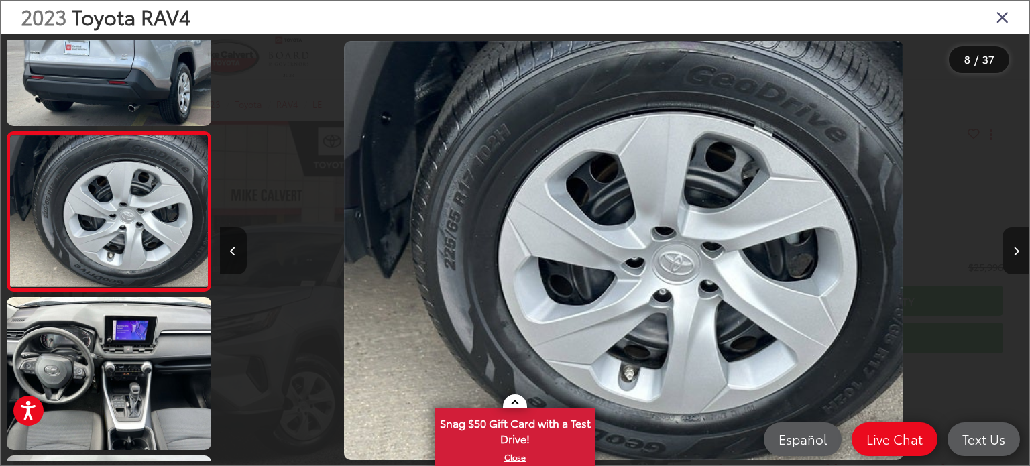
click at [1011, 248] on button "Next image" at bounding box center [1016, 250] width 27 height 47
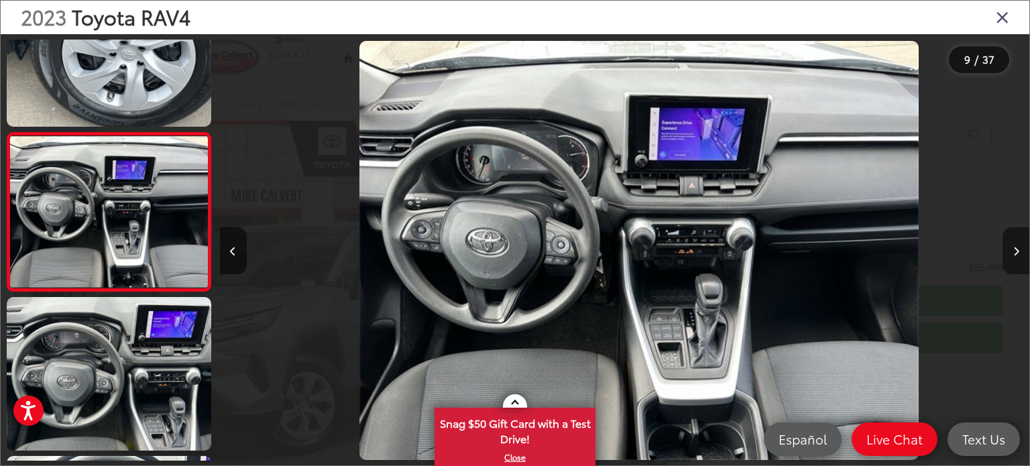
scroll to position [0, 6478]
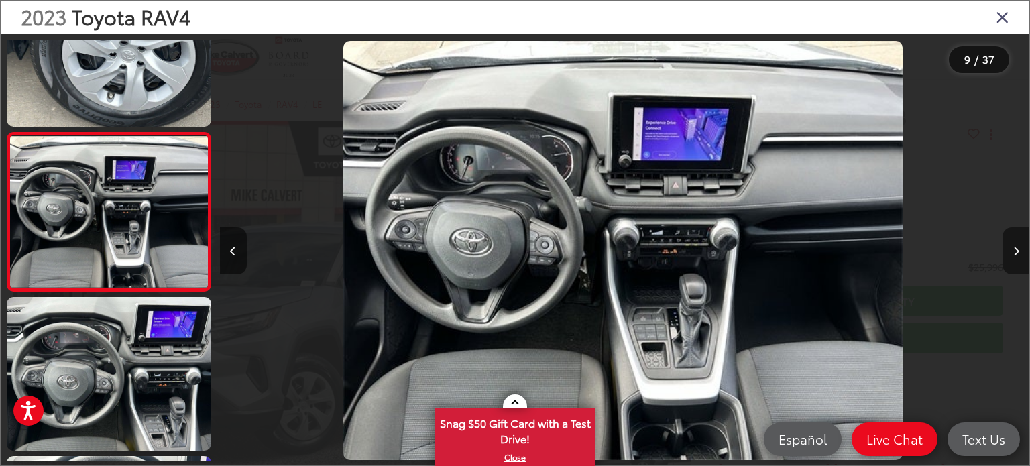
click at [1011, 248] on button "Next image" at bounding box center [1016, 250] width 27 height 47
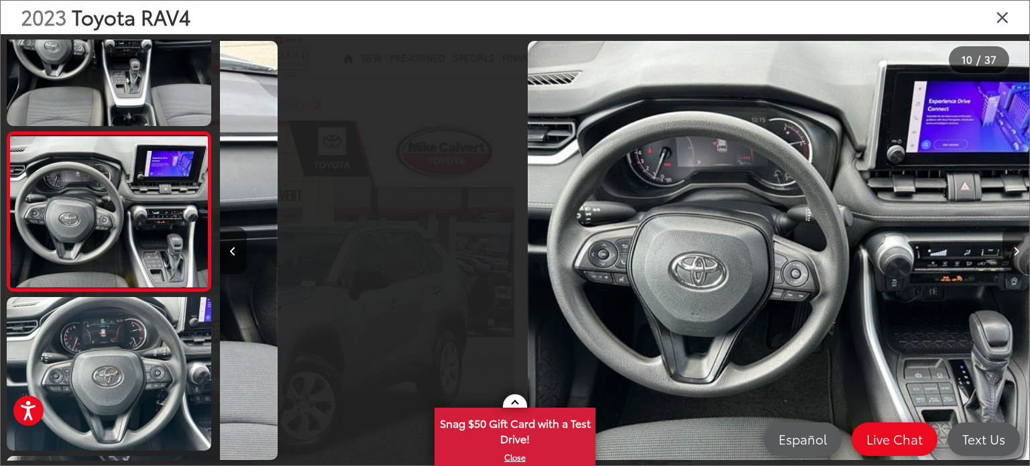
scroll to position [0, 7288]
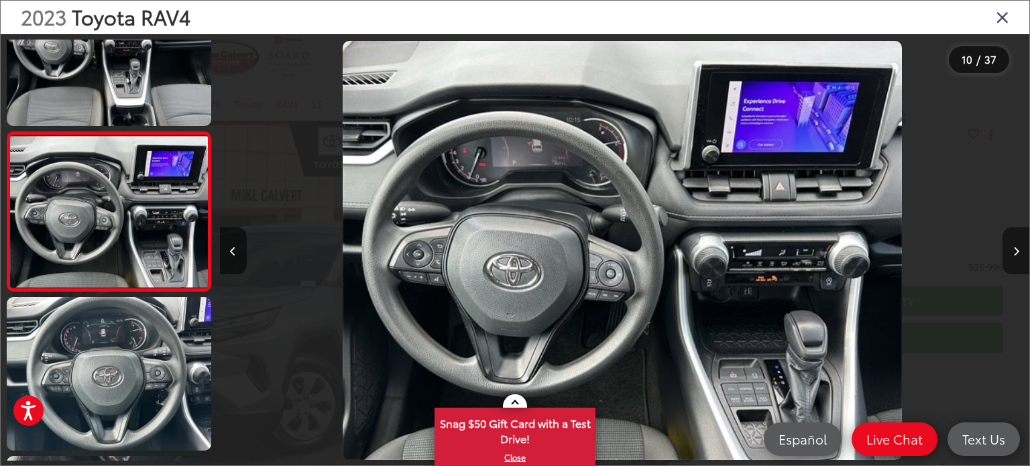
click at [1011, 248] on button "Next image" at bounding box center [1016, 250] width 27 height 47
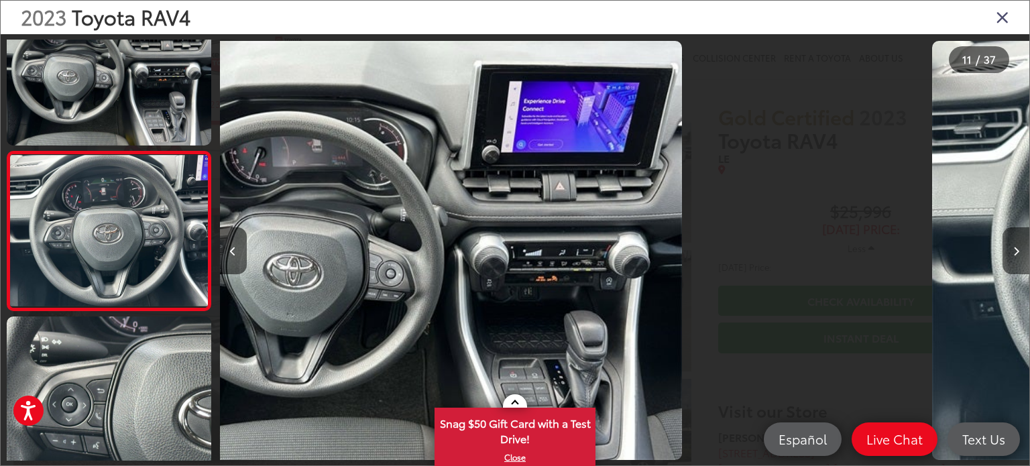
scroll to position [1496, 0]
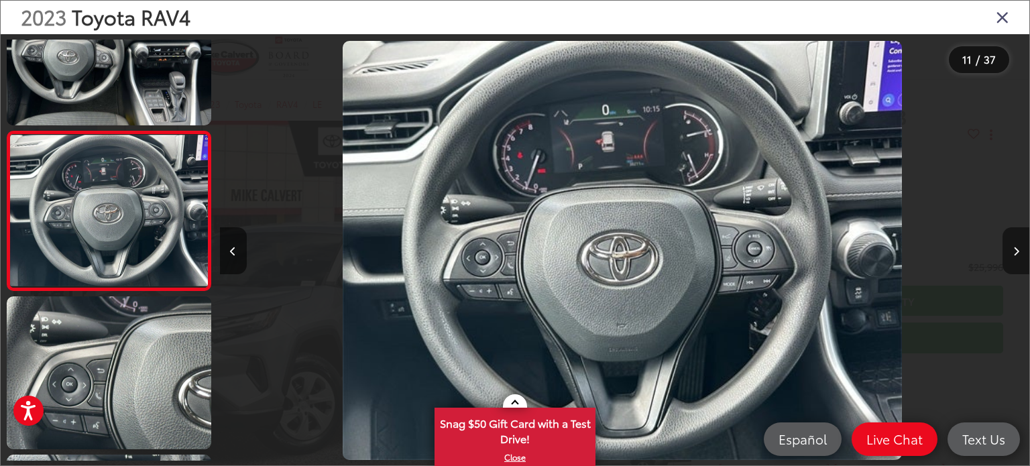
click at [1011, 248] on button "Next image" at bounding box center [1016, 250] width 27 height 47
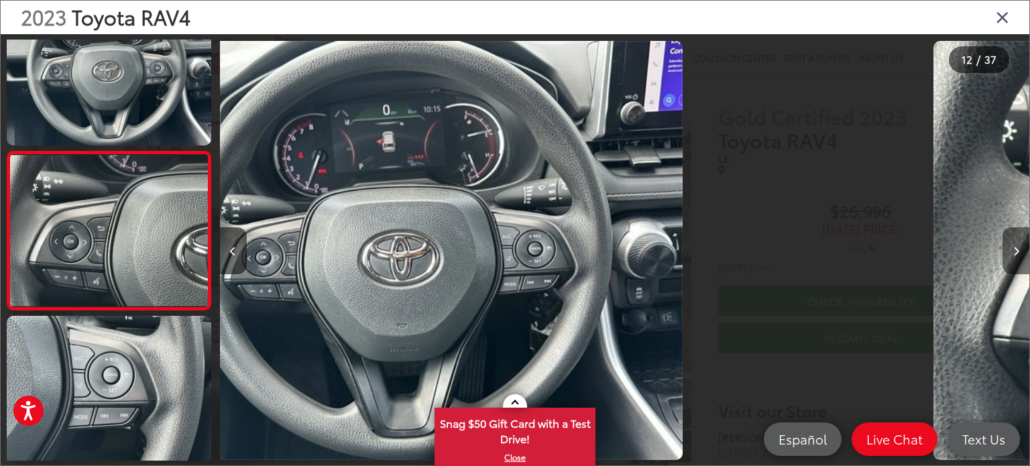
scroll to position [1654, 0]
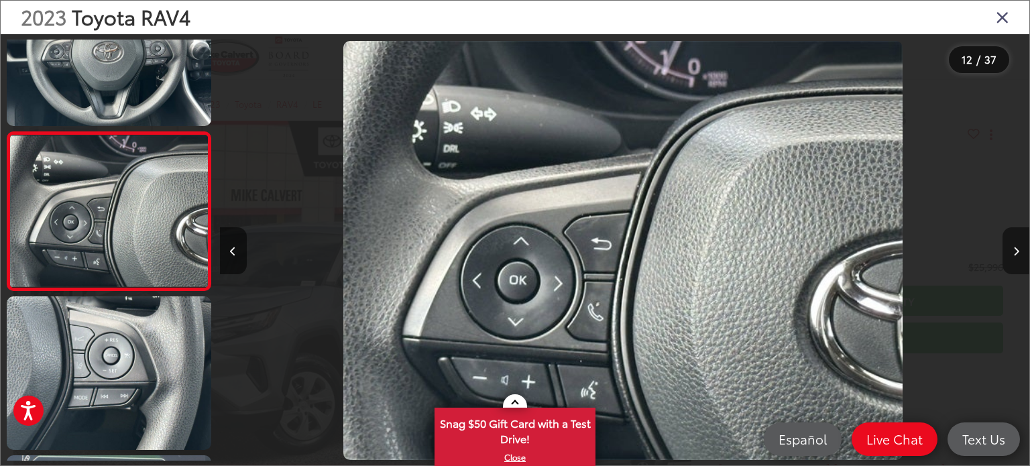
click at [1011, 248] on button "Next image" at bounding box center [1016, 250] width 27 height 47
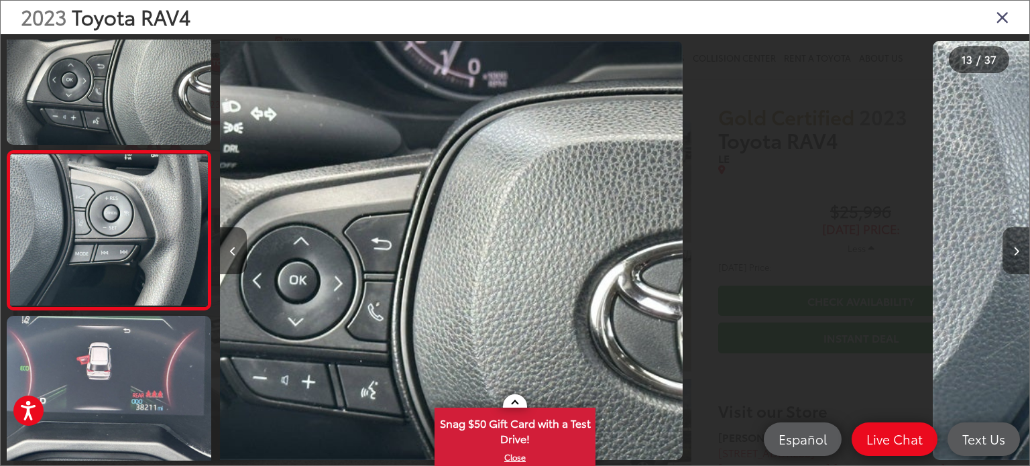
scroll to position [1813, 0]
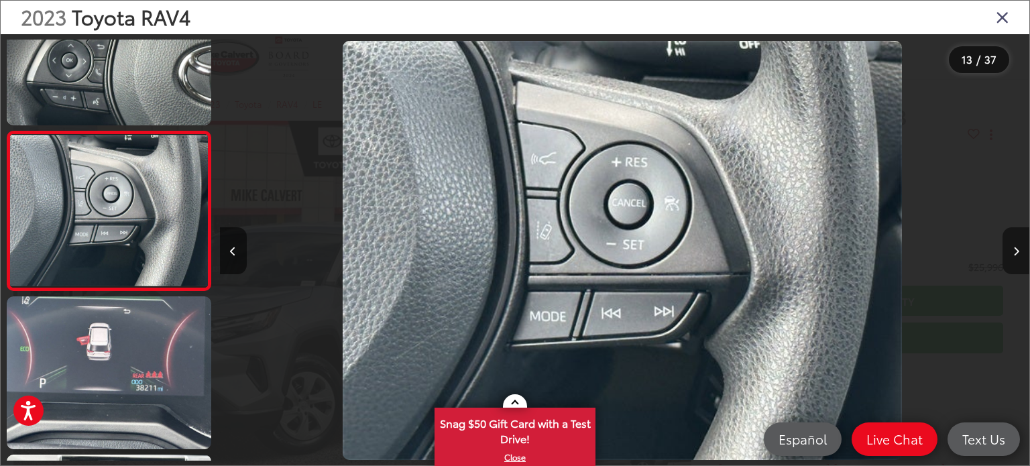
click at [1011, 248] on button "Next image" at bounding box center [1016, 250] width 27 height 47
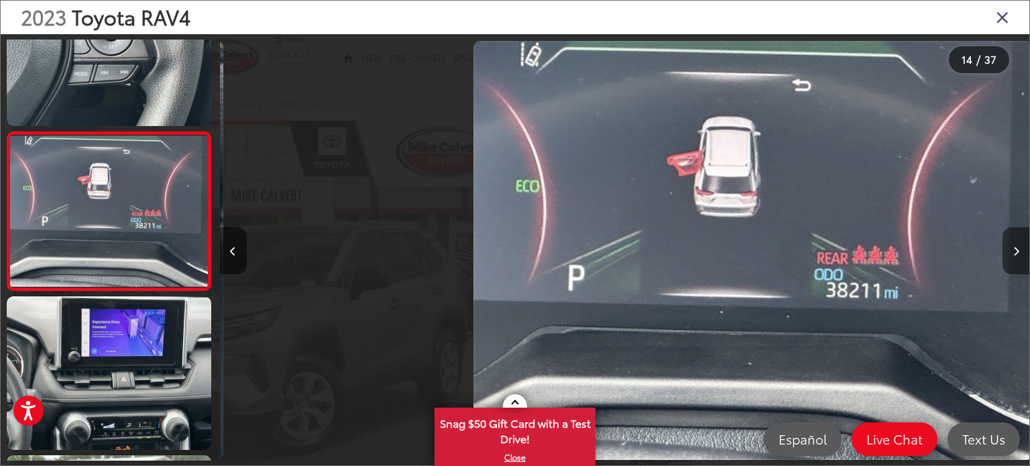
scroll to position [0, 10528]
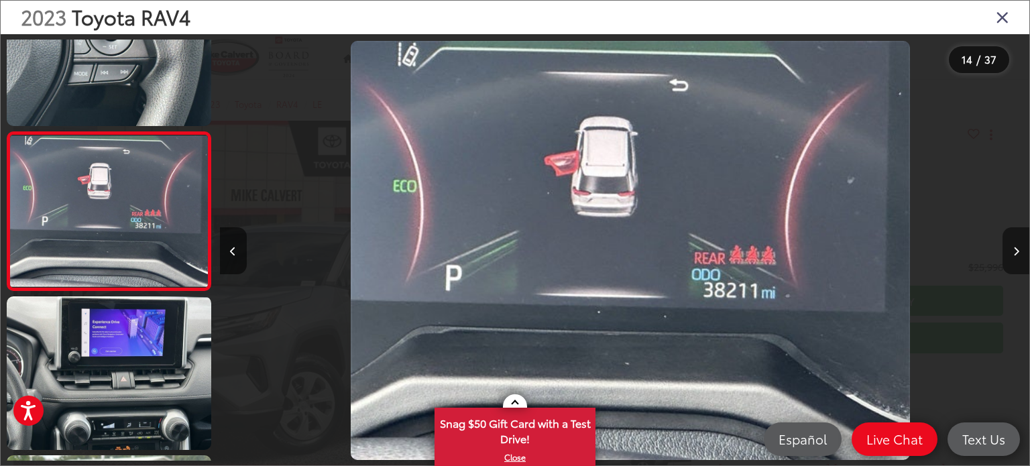
click at [1011, 248] on button "Next image" at bounding box center [1016, 250] width 27 height 47
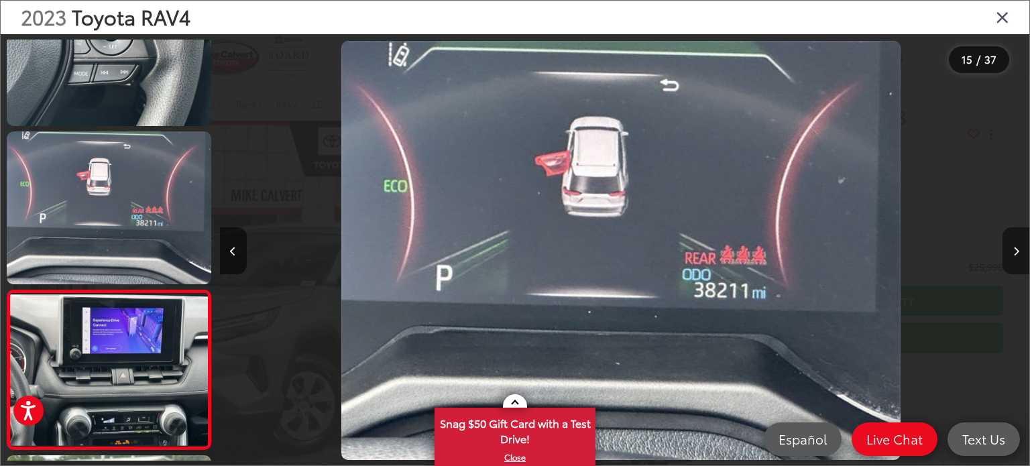
scroll to position [0, 0]
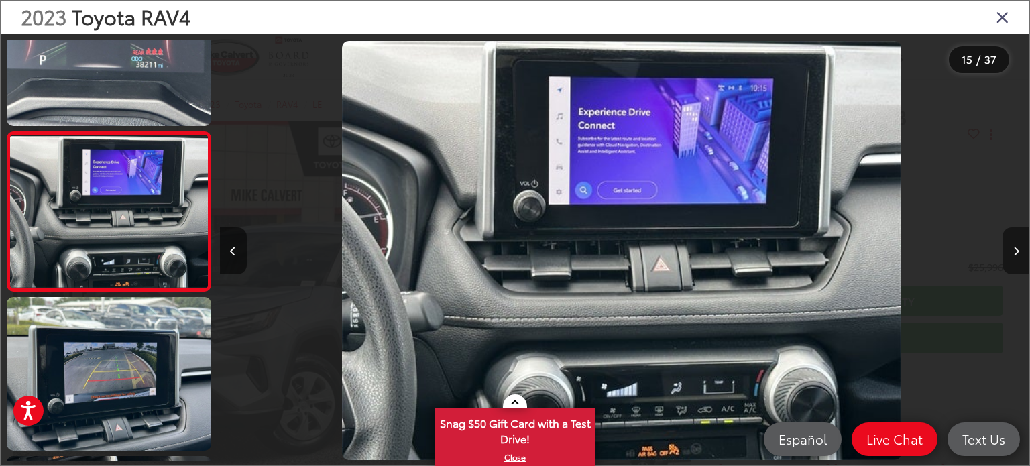
click at [1011, 248] on button "Next image" at bounding box center [1016, 250] width 27 height 47
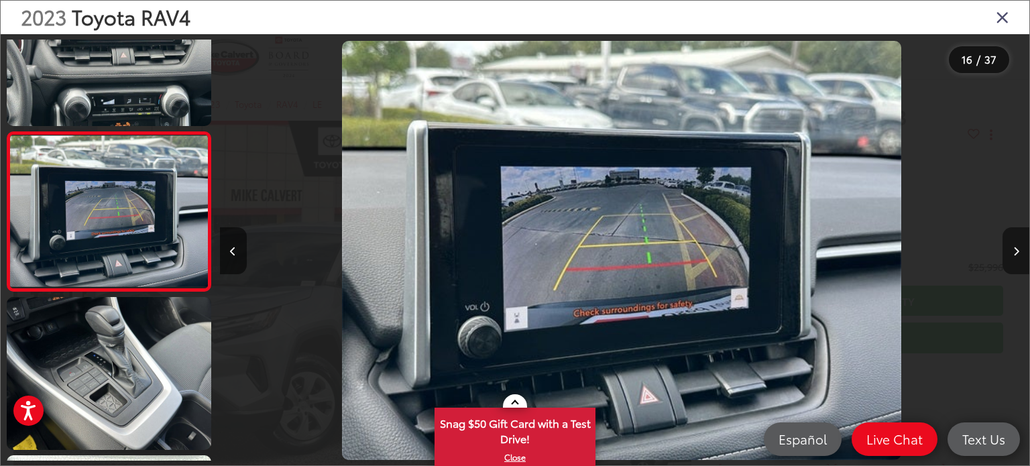
click at [1011, 248] on button "Next image" at bounding box center [1016, 250] width 27 height 47
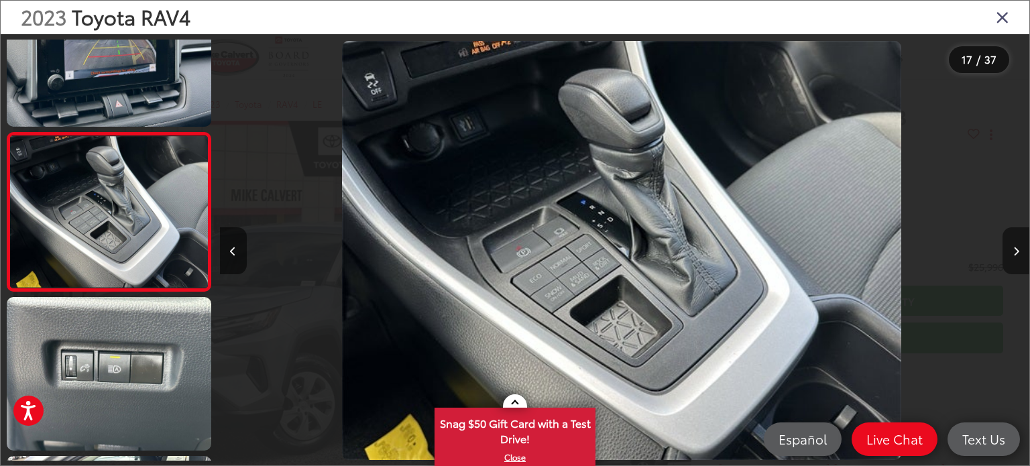
click at [1011, 248] on button "Next image" at bounding box center [1016, 250] width 27 height 47
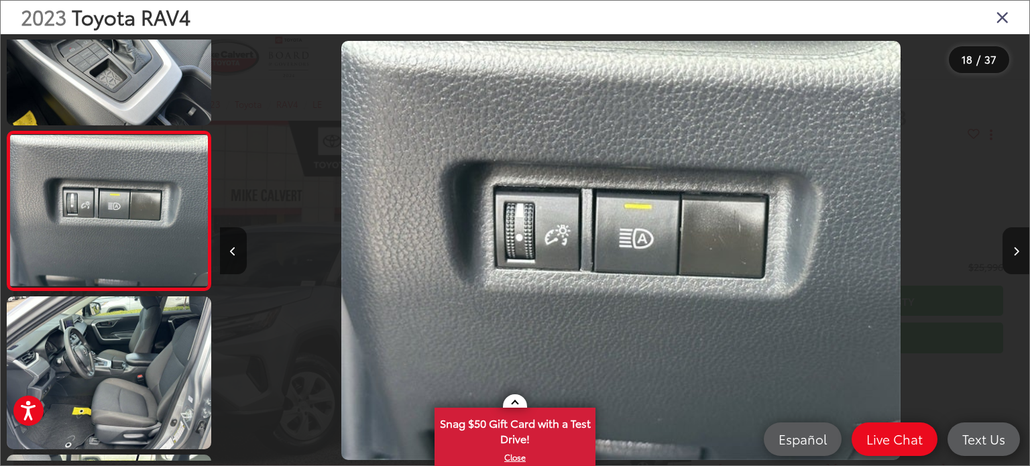
click at [1011, 248] on button "Next image" at bounding box center [1016, 250] width 27 height 47
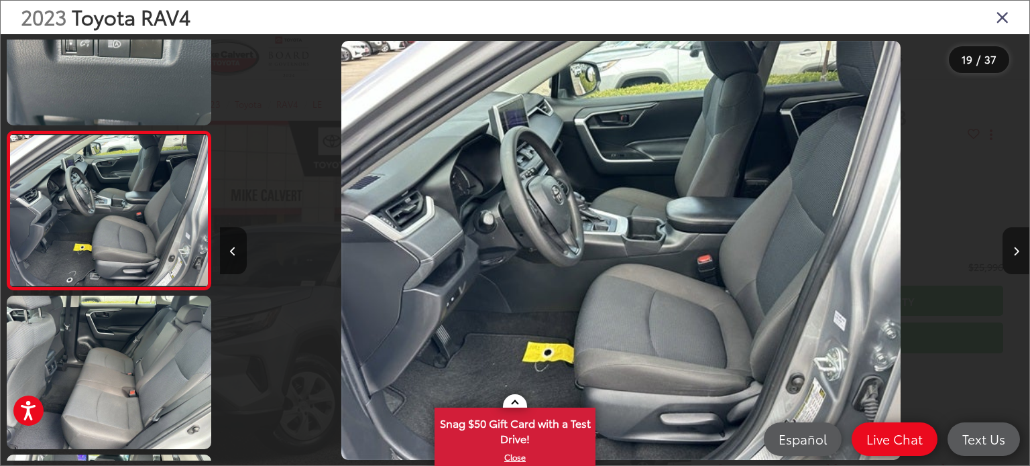
click at [1007, 251] on button "Next image" at bounding box center [1016, 250] width 27 height 47
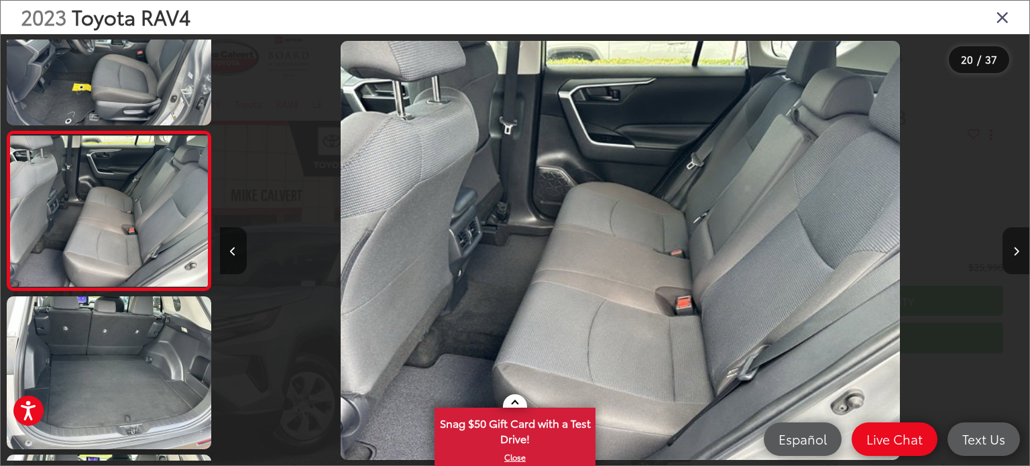
click at [1007, 251] on button "Next image" at bounding box center [1016, 250] width 27 height 47
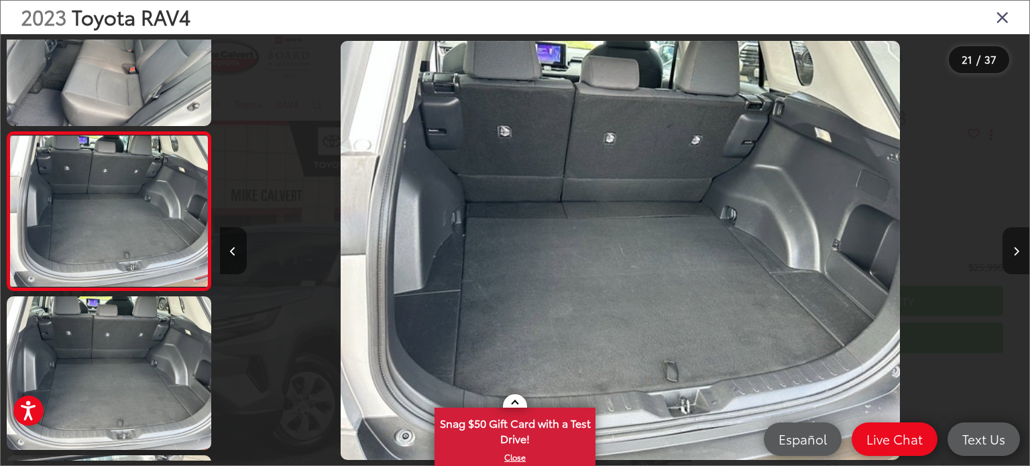
click at [1005, 253] on button "Next image" at bounding box center [1016, 250] width 27 height 47
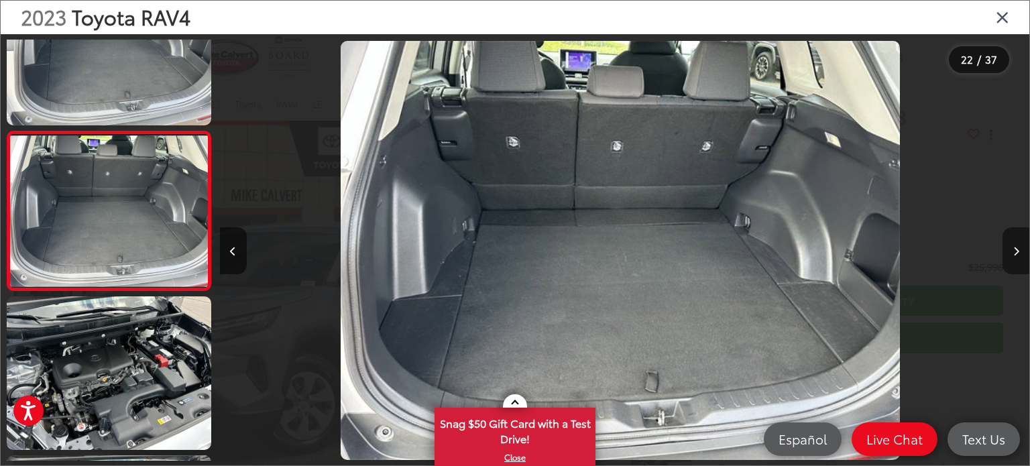
click at [1005, 254] on button "Next image" at bounding box center [1016, 250] width 27 height 47
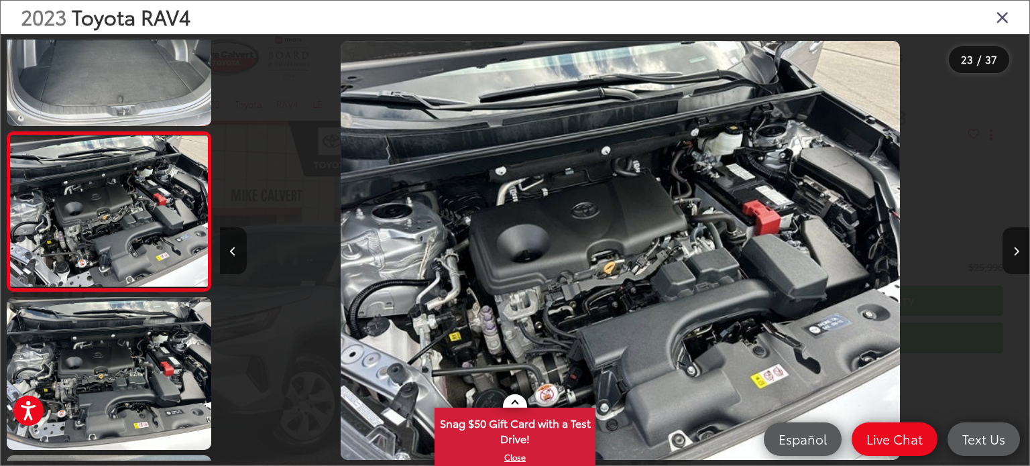
click at [1003, 12] on icon "Close gallery" at bounding box center [1002, 16] width 13 height 17
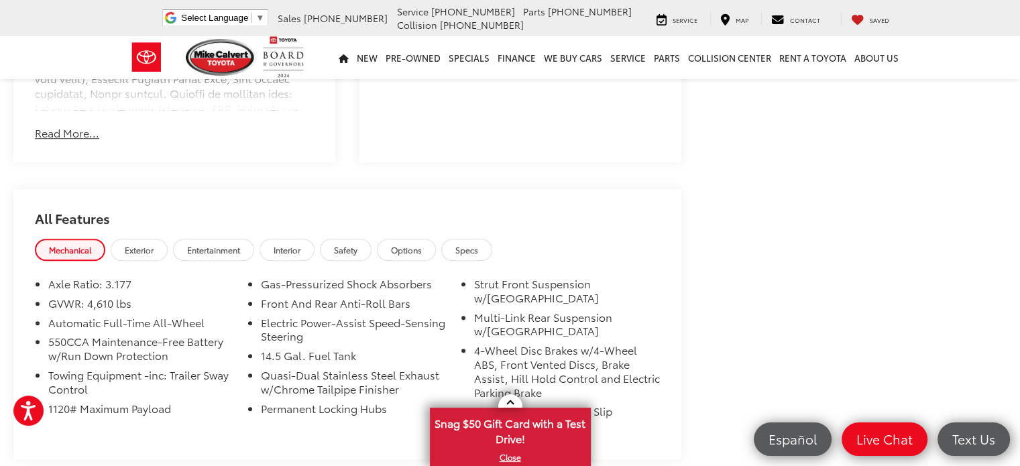
scroll to position [1006, 0]
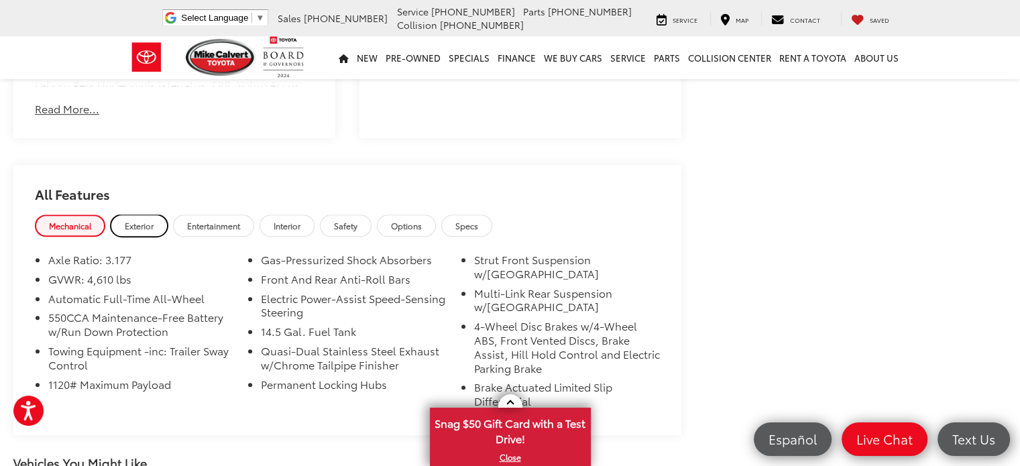
click at [144, 220] on span "Exterior" at bounding box center [139, 225] width 29 height 11
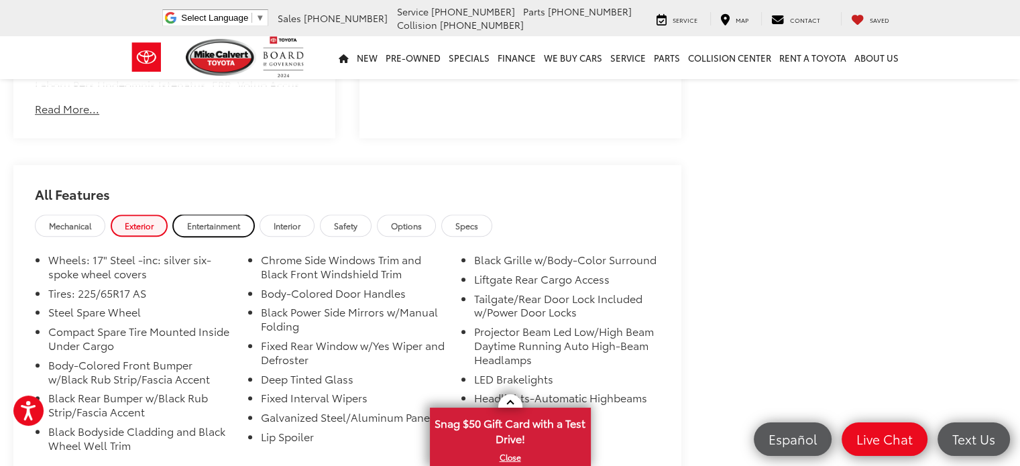
click at [207, 220] on span "Entertainment" at bounding box center [213, 225] width 53 height 11
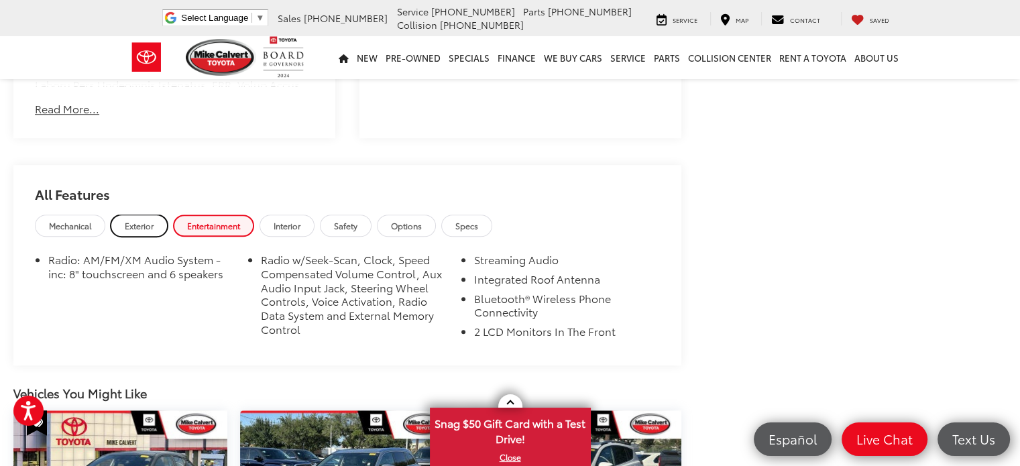
click at [139, 220] on span "Exterior" at bounding box center [139, 225] width 29 height 11
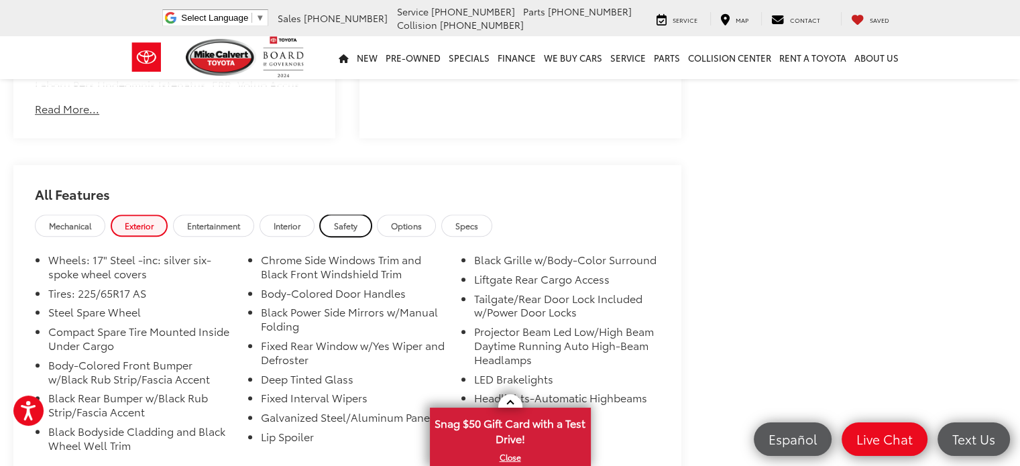
click at [355, 220] on span "Safety" at bounding box center [345, 225] width 23 height 11
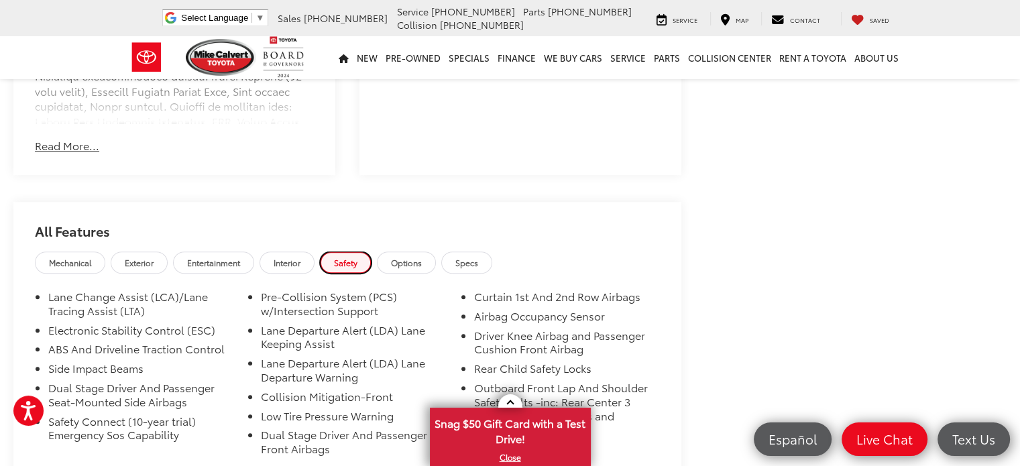
scroll to position [939, 0]
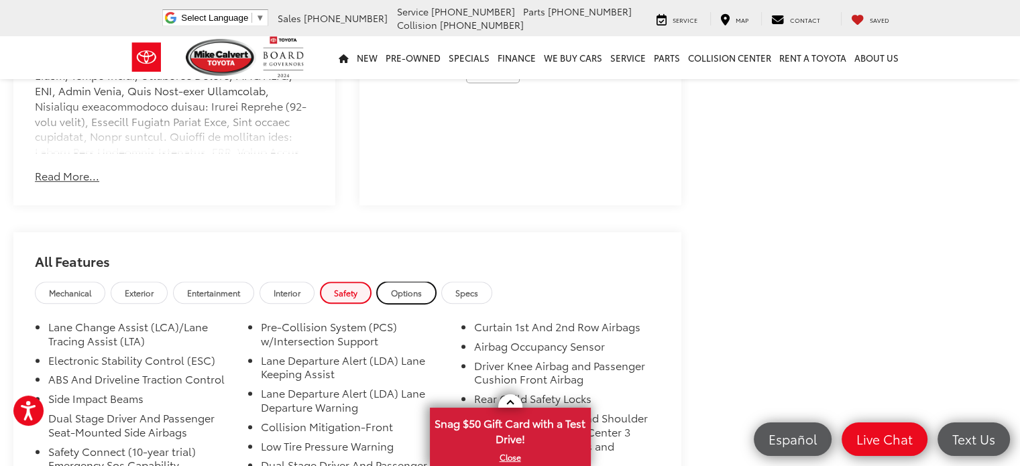
click at [398, 287] on span "Options" at bounding box center [406, 292] width 31 height 11
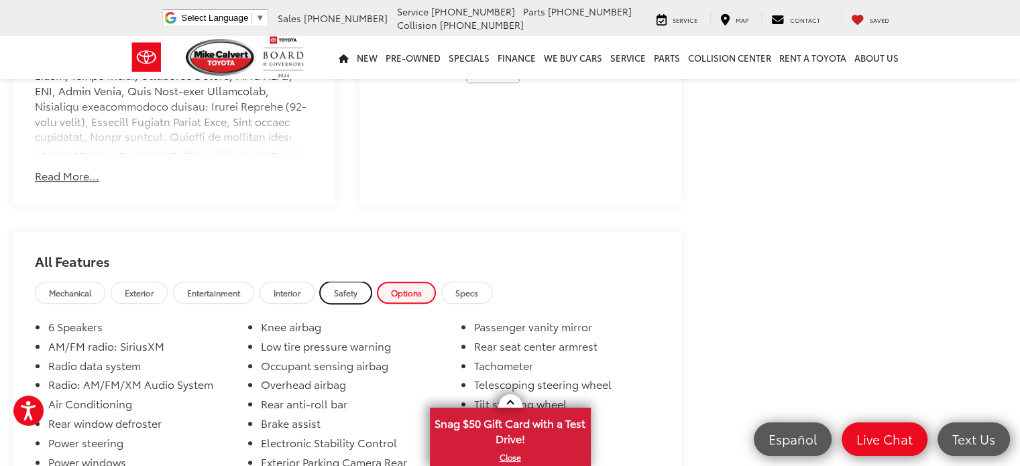
click at [372, 282] on link "Safety" at bounding box center [346, 293] width 52 height 22
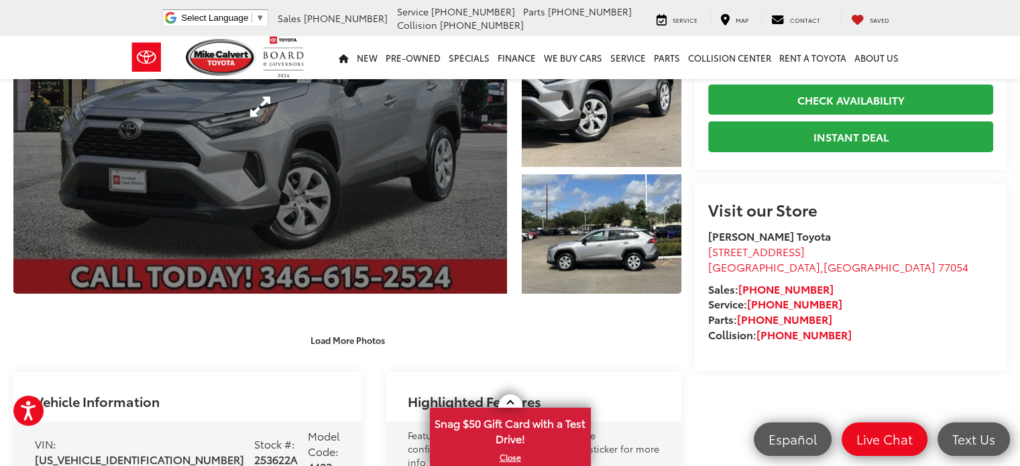
scroll to position [134, 0]
